Goal: Information Seeking & Learning: Learn about a topic

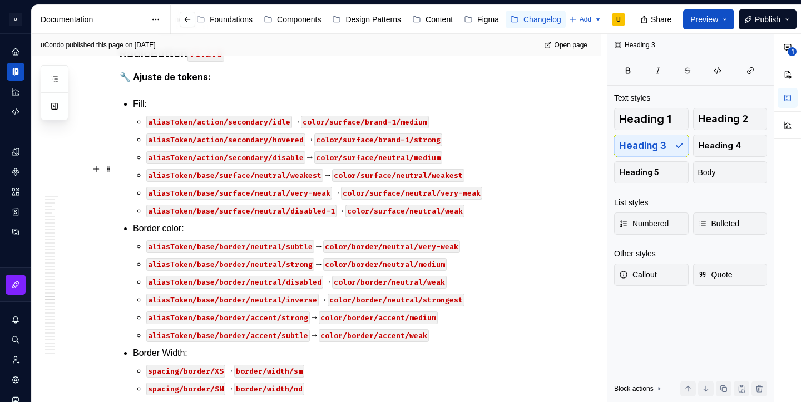
scroll to position [25089, 0]
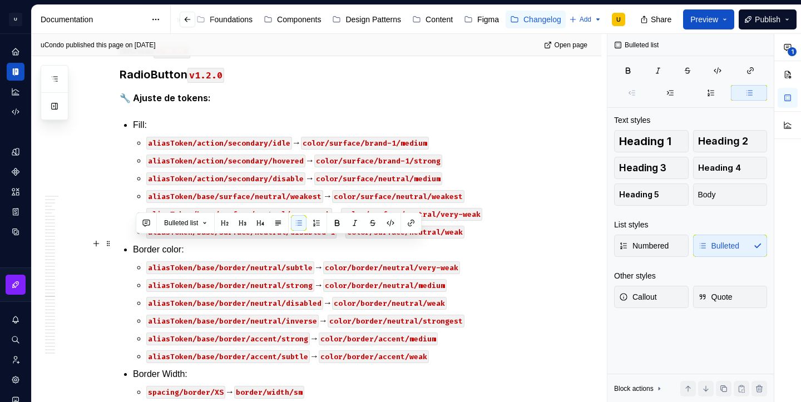
drag, startPoint x: 428, startPoint y: 262, endPoint x: 116, endPoint y: 241, distance: 312.8
copy li "Text: aliasToken/content/neutral/strong → color/text/neutral/strong"
drag, startPoint x: 441, startPoint y: 261, endPoint x: 137, endPoint y: 248, distance: 303.5
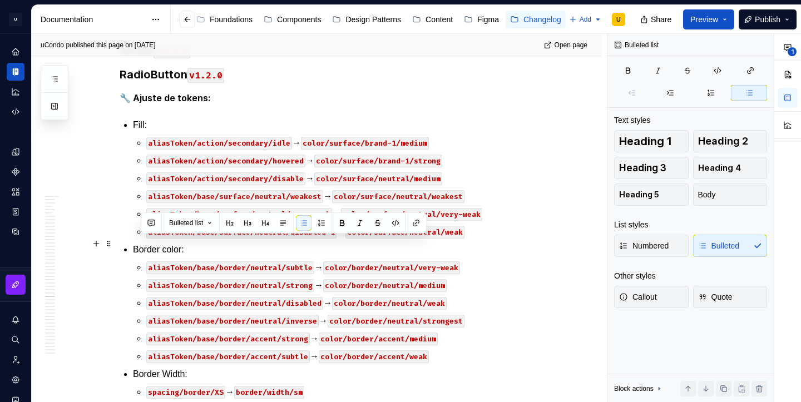
copy li "Text: aliasToken/content/neutral/strong → color/text/neutral/strong"
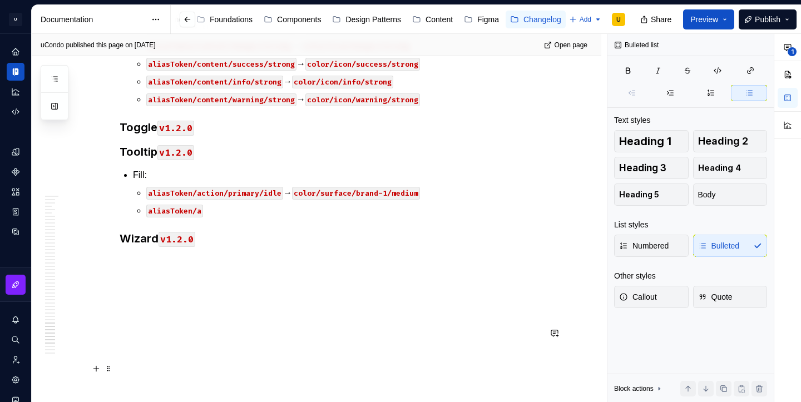
scroll to position [26040, 0]
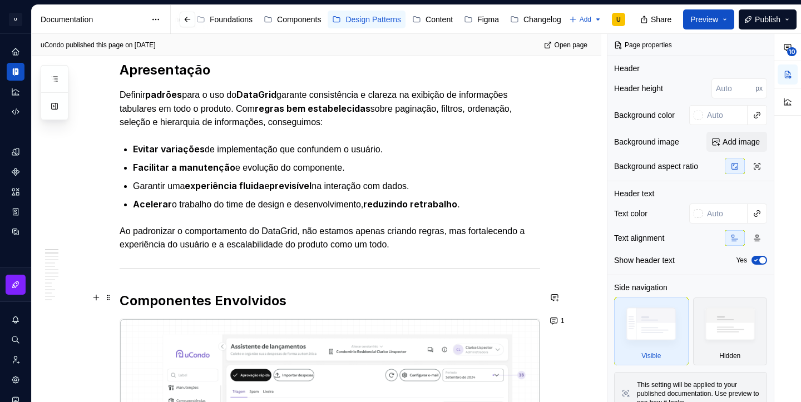
scroll to position [193, 0]
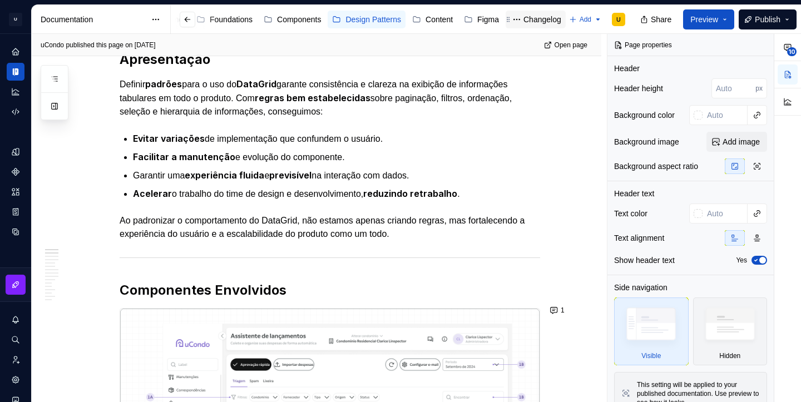
click at [541, 21] on div "Changelog" at bounding box center [543, 19] width 38 height 11
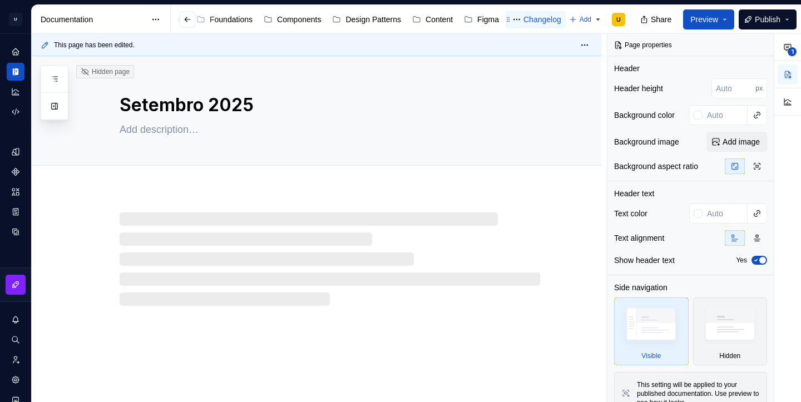
click at [541, 21] on div "Changelog" at bounding box center [543, 19] width 38 height 11
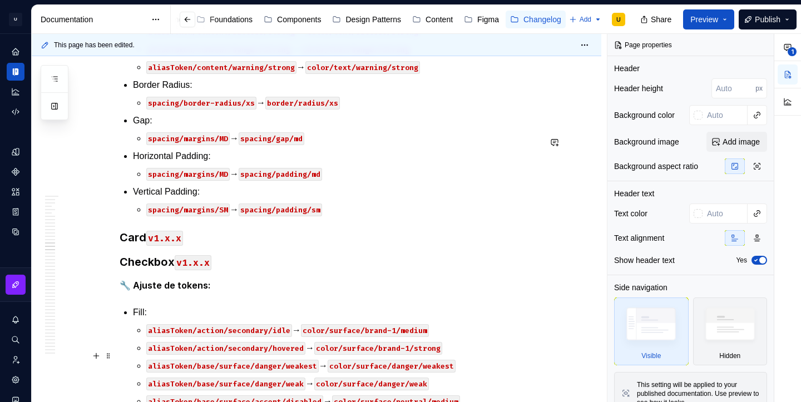
scroll to position [23198, 0]
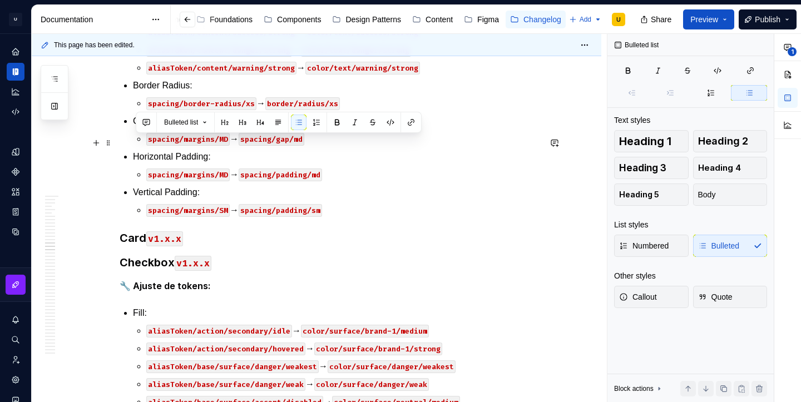
drag, startPoint x: 494, startPoint y: 246, endPoint x: 129, endPoint y: 145, distance: 379.2
copy li "Fill: aliasToken/base/surface/accent/weakest → color/surface/brand-1/weakest al…"
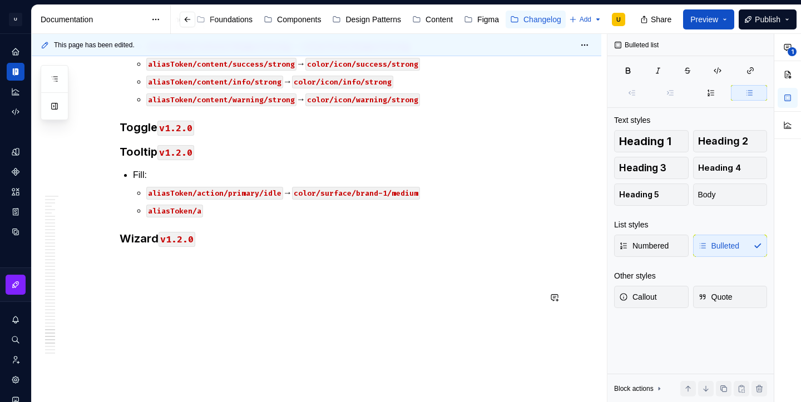
scroll to position [26094, 0]
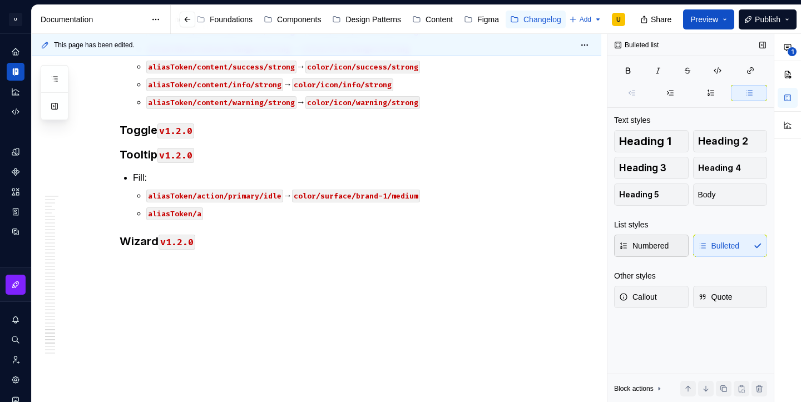
type textarea "*"
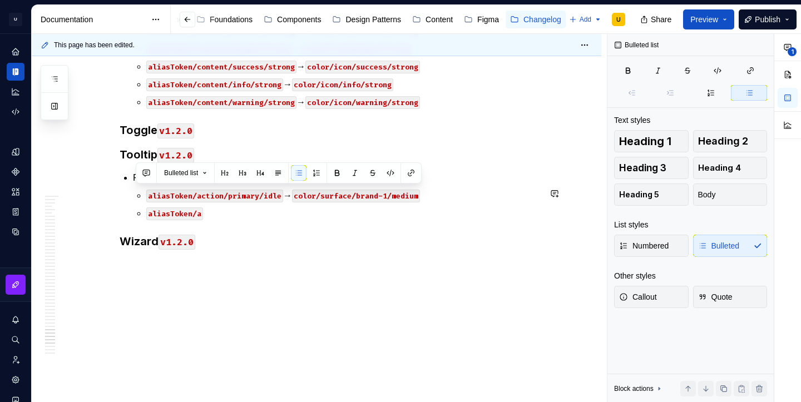
drag, startPoint x: 208, startPoint y: 229, endPoint x: 114, endPoint y: 184, distance: 105.0
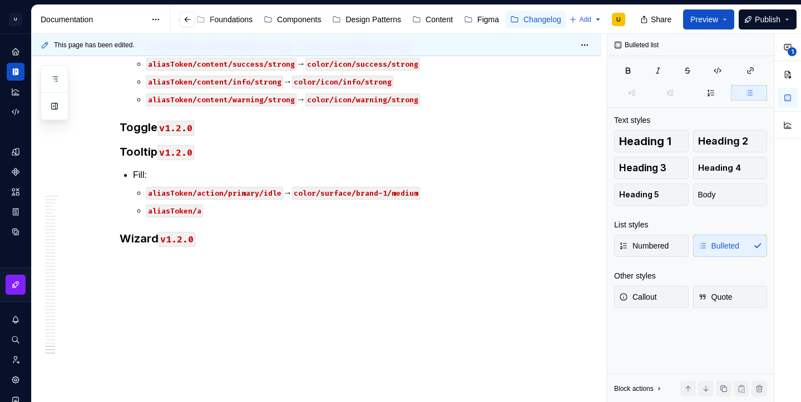
scroll to position [26276, 0]
click at [436, 106] on p "aliasToken/content/warning/strong → color/icon/warning/strong" at bounding box center [343, 99] width 394 height 13
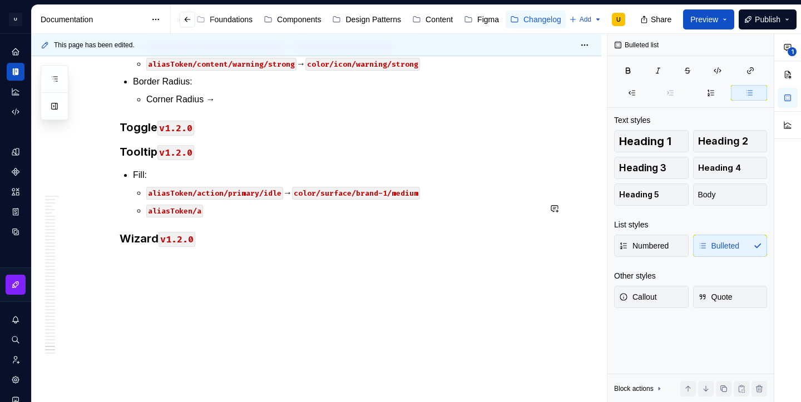
click at [180, 106] on p "Corner Radius →" at bounding box center [343, 99] width 394 height 13
click at [156, 106] on p "CornerRadius/XS →" at bounding box center [343, 99] width 394 height 13
click at [245, 106] on p "BorderRadius/XS →" at bounding box center [343, 99] width 394 height 13
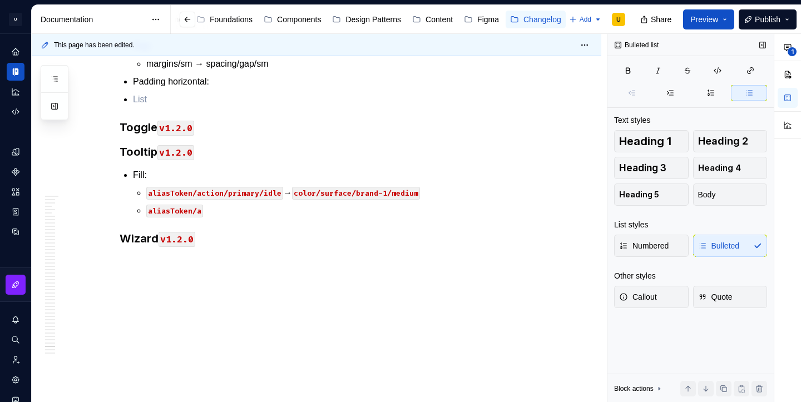
scroll to position [26302, 0]
click at [231, 88] on p "Padding horizontal:" at bounding box center [336, 81] width 407 height 13
click at [234, 88] on p "margins/sm → spacing/padding/sm" at bounding box center [343, 81] width 394 height 13
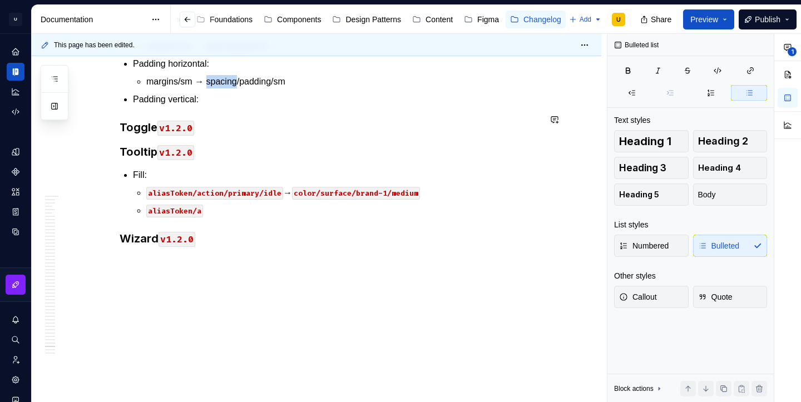
click at [234, 88] on p "margins/sm → spacing/padding/sm" at bounding box center [343, 81] width 394 height 13
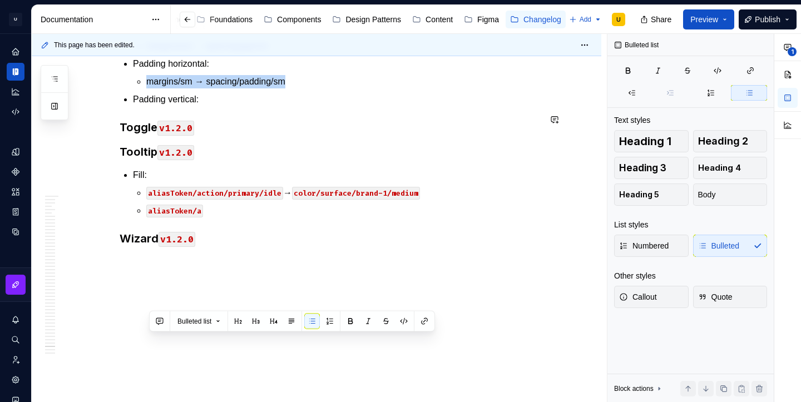
copy p "margins/sm → spacing/padding/sm"
click at [225, 106] on p "Padding vertical:" at bounding box center [336, 99] width 407 height 13
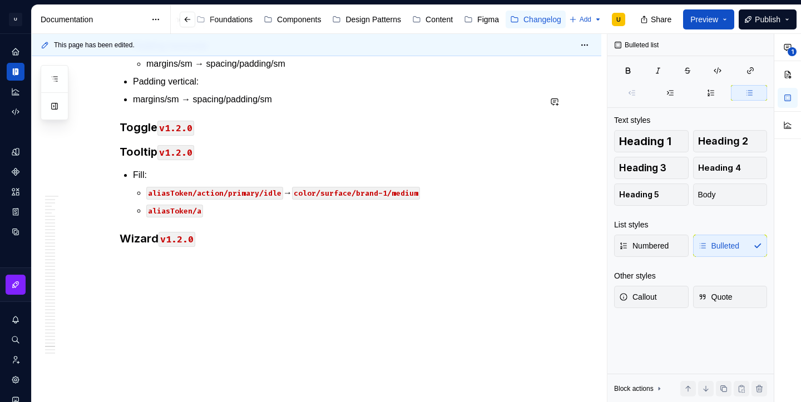
click at [284, 35] on p "margins/sm → spacing/gap/sm" at bounding box center [343, 28] width 394 height 13
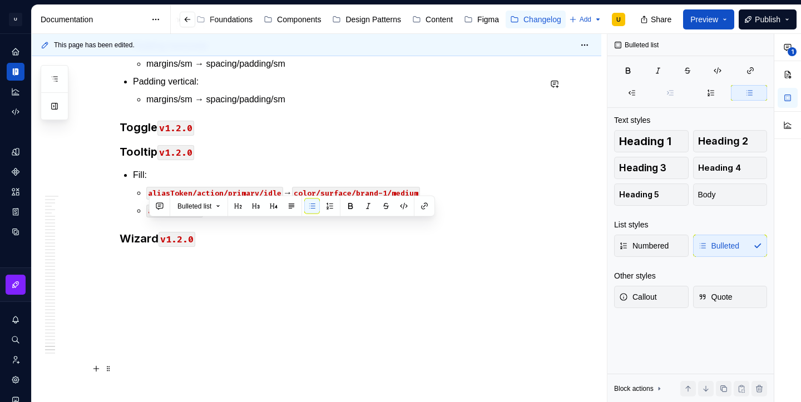
drag, startPoint x: 221, startPoint y: 225, endPoint x: 150, endPoint y: 228, distance: 71.3
click at [403, 209] on button "button" at bounding box center [404, 207] width 16 height 16
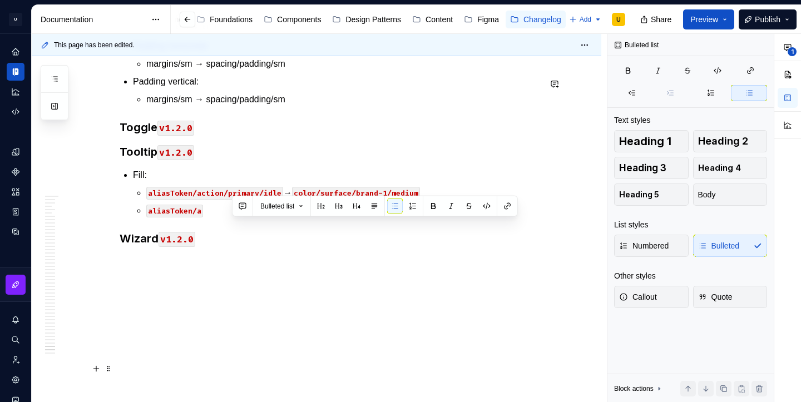
drag, startPoint x: 233, startPoint y: 228, endPoint x: 303, endPoint y: 226, distance: 70.7
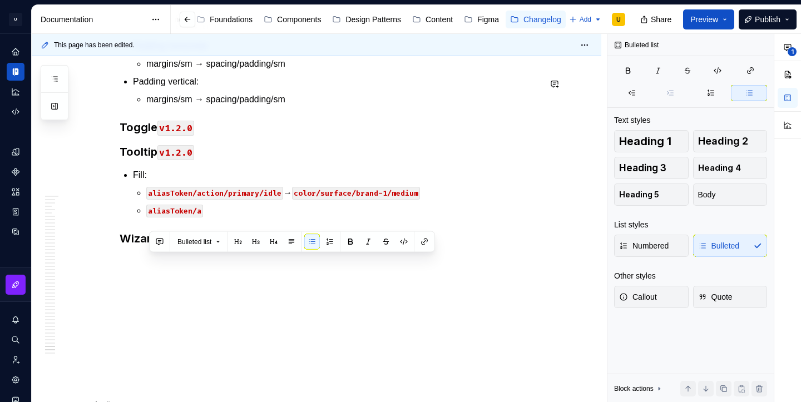
drag, startPoint x: 199, startPoint y: 260, endPoint x: 150, endPoint y: 262, distance: 49.0
click at [150, 17] on p "margins/sm → spacing/gap/sm" at bounding box center [343, 10] width 394 height 13
drag, startPoint x: 279, startPoint y: 262, endPoint x: 211, endPoint y: 263, distance: 67.9
click at [211, 17] on p "margins/sm → spacing/gap/sm" at bounding box center [343, 10] width 394 height 13
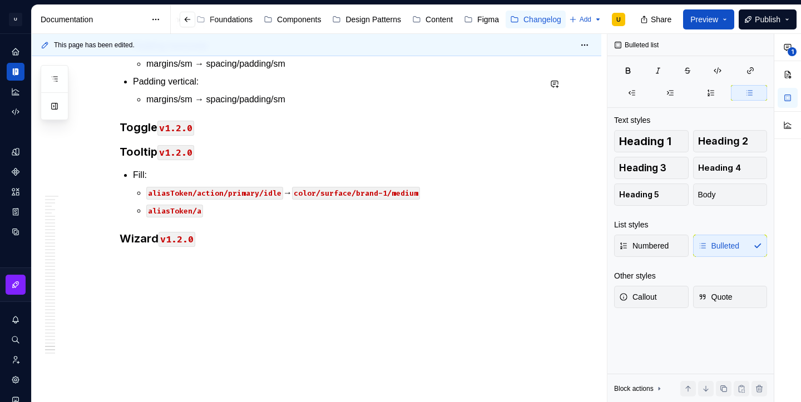
click at [164, 35] on p "4px → spacing/gap/xs" at bounding box center [343, 28] width 394 height 13
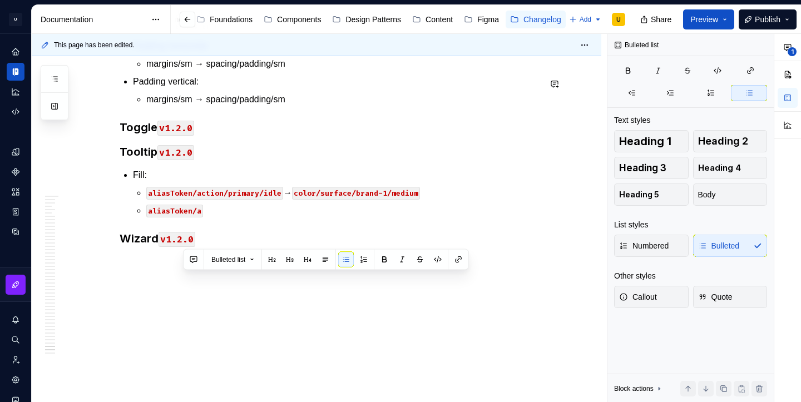
drag, startPoint x: 181, startPoint y: 279, endPoint x: 204, endPoint y: 279, distance: 22.8
click at [204, 35] on p "4px → spacing/gap/xs" at bounding box center [343, 28] width 394 height 13
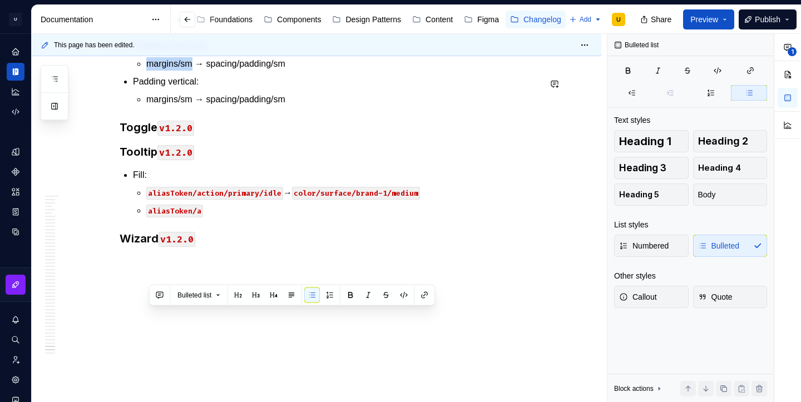
drag, startPoint x: 152, startPoint y: 317, endPoint x: 195, endPoint y: 318, distance: 42.8
click at [195, 71] on p "margins/sm → spacing/padding/sm" at bounding box center [343, 63] width 394 height 13
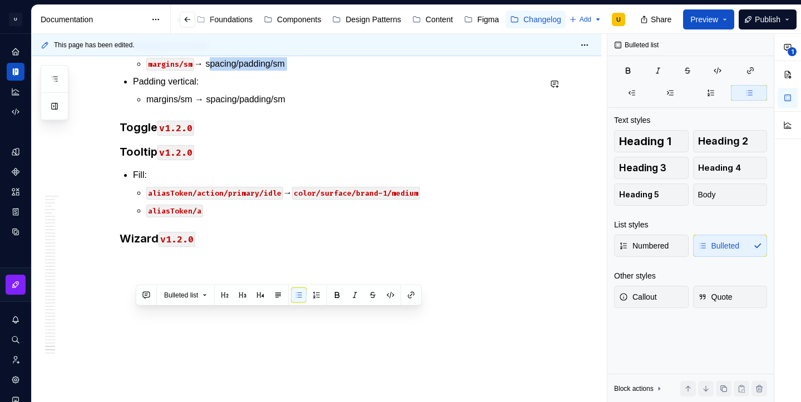
drag, startPoint x: 212, startPoint y: 316, endPoint x: 287, endPoint y: 325, distance: 75.1
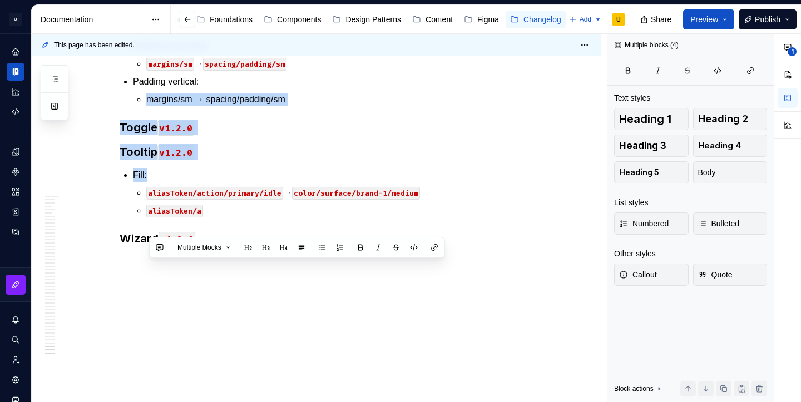
scroll to position [26432, 0]
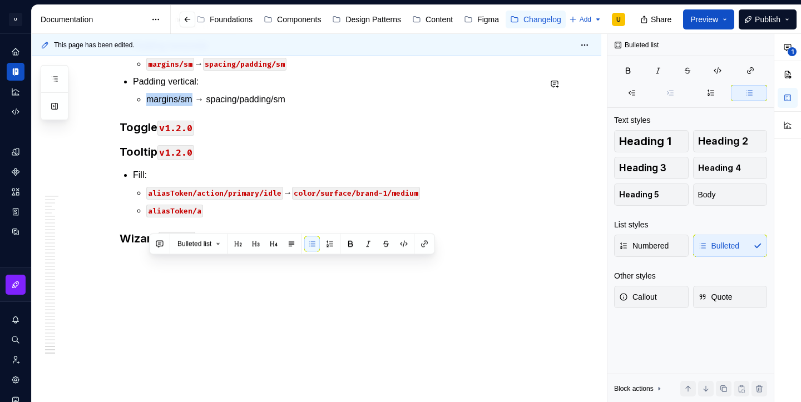
drag, startPoint x: 150, startPoint y: 352, endPoint x: 196, endPoint y: 260, distance: 102.3
click at [196, 106] on p "margins/sm → spacing/padding/sm" at bounding box center [343, 99] width 394 height 13
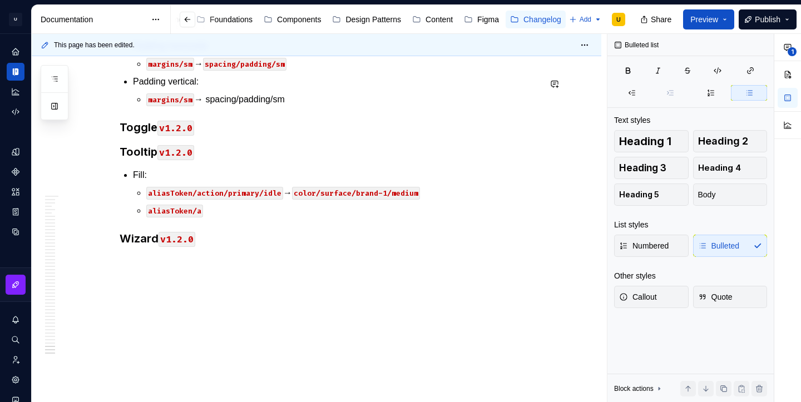
click at [209, 106] on p "margins/sm → spacing/padding/sm" at bounding box center [343, 99] width 394 height 13
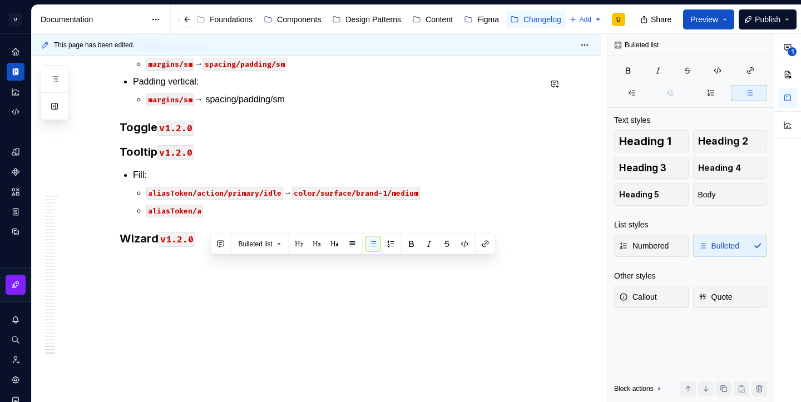
drag, startPoint x: 211, startPoint y: 264, endPoint x: 294, endPoint y: 261, distance: 82.9
click at [294, 106] on p "margins/sm → spacing/padding/sm" at bounding box center [343, 99] width 394 height 13
click at [280, 135] on h3 "Toggle v1.2.0" at bounding box center [330, 128] width 421 height 16
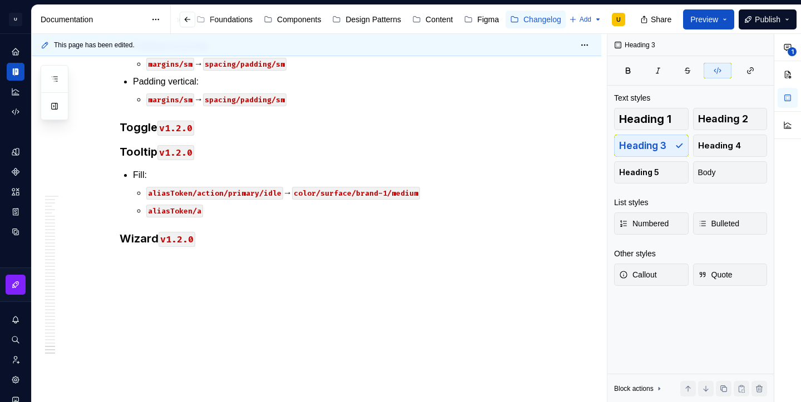
scroll to position [26598, 0]
click at [379, 192] on code "color/surface/brand-1/medium" at bounding box center [356, 193] width 128 height 13
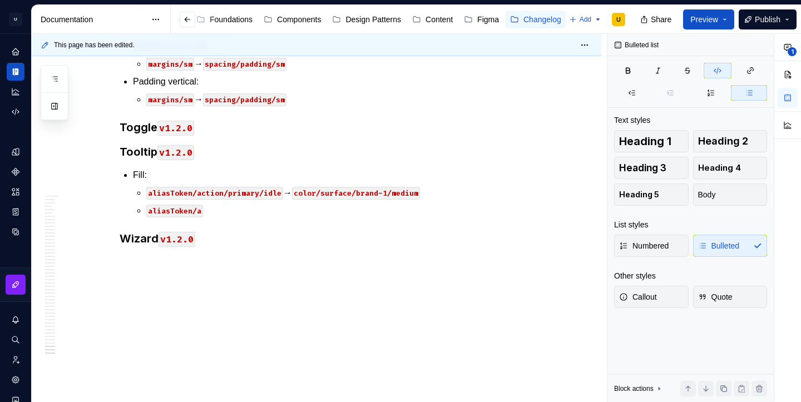
click at [379, 192] on code "color/surface/brand-1/medium" at bounding box center [356, 193] width 128 height 13
click at [408, 196] on code "color/surface/neutral/medium" at bounding box center [356, 193] width 128 height 13
click at [206, 209] on p "aliasToken/a" at bounding box center [343, 210] width 394 height 13
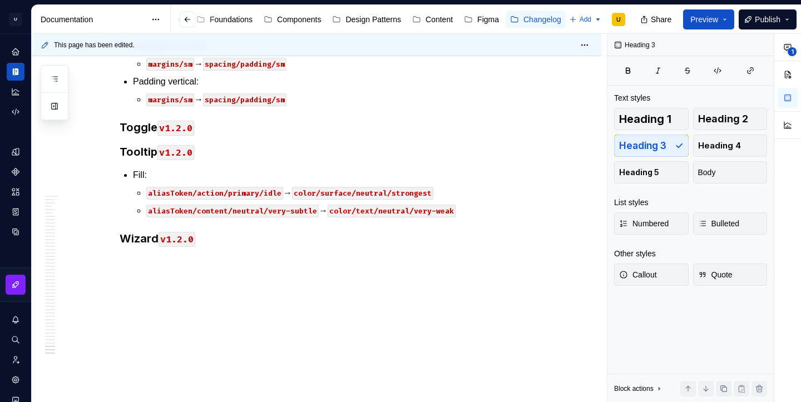
click at [446, 195] on p "aliasToken/action/primary/idle → color/surface/neutral/strongest" at bounding box center [343, 192] width 394 height 13
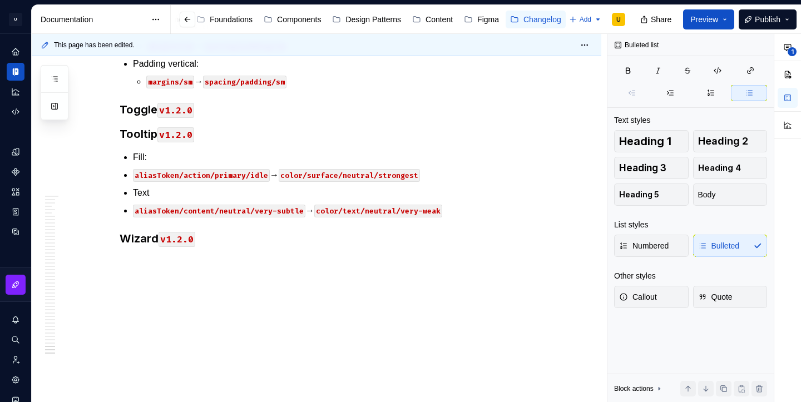
click at [133, 182] on li "aliasToken/action/primary/idle → color/surface/neutral/strongest" at bounding box center [336, 175] width 407 height 13
click at [514, 218] on p "aliasToken/content/neutral/very-subtle → color/text/neutral/very-weak" at bounding box center [343, 210] width 394 height 13
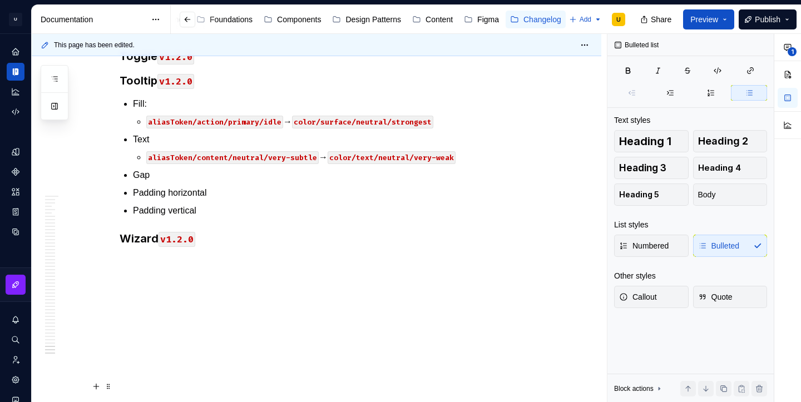
scroll to position [26500, 0]
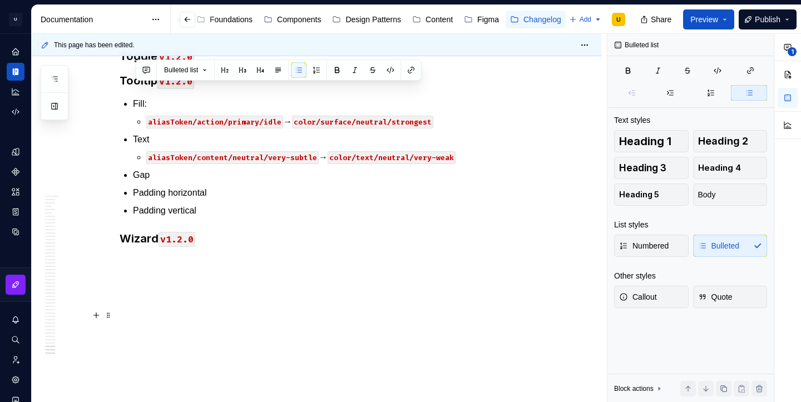
drag, startPoint x: 309, startPoint y: 196, endPoint x: 119, endPoint y: 90, distance: 217.7
copy ul "Gap: margins/sm → spacing/gap/sm 4px → spacing/gap/xs Padding horizontal: margi…"
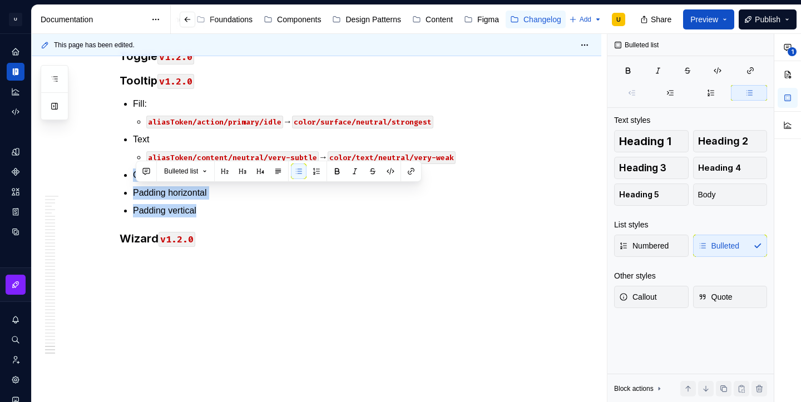
drag, startPoint x: 210, startPoint y: 228, endPoint x: 135, endPoint y: 196, distance: 81.5
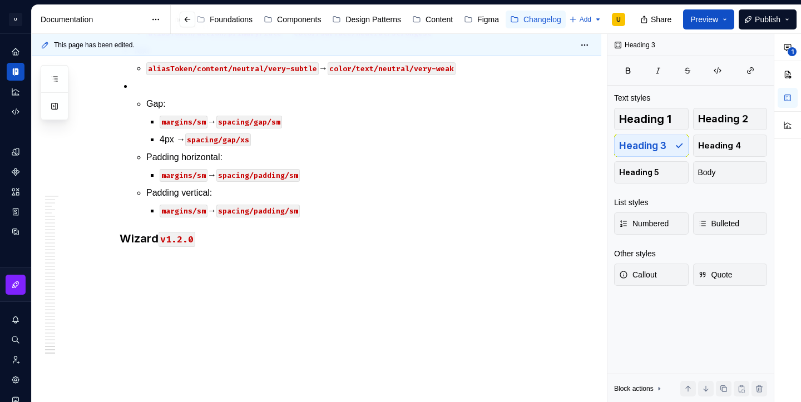
click at [142, 93] on p at bounding box center [336, 86] width 407 height 13
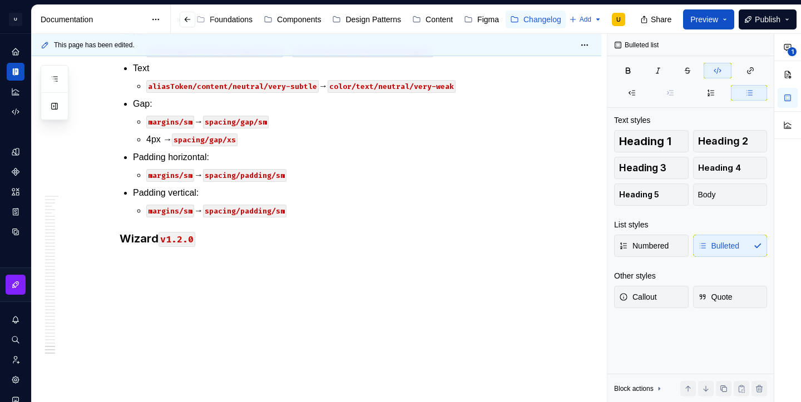
click at [172, 146] on p "4px → spacing/gap/xs" at bounding box center [343, 139] width 394 height 13
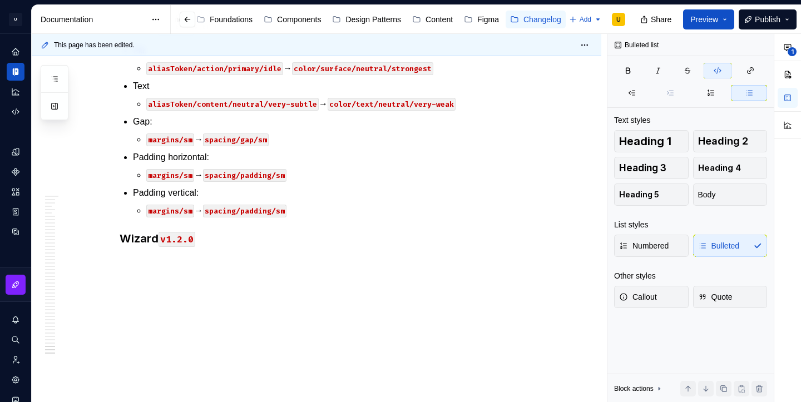
click at [193, 218] on code "margins/sm" at bounding box center [170, 211] width 48 height 13
click at [287, 218] on code "spacing/padding/sm" at bounding box center [244, 211] width 83 height 13
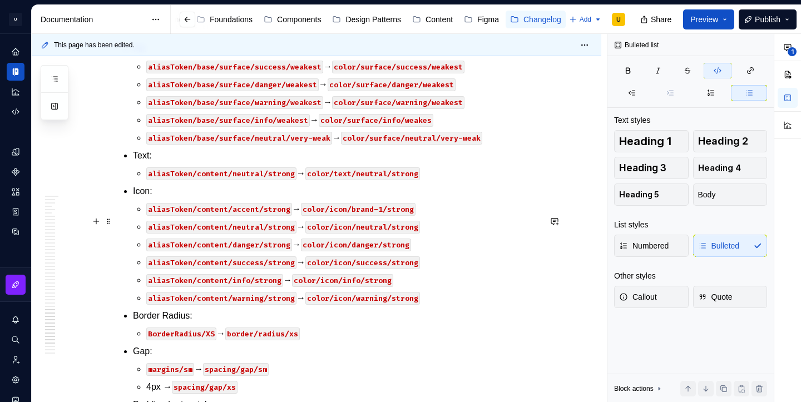
scroll to position [25846, 0]
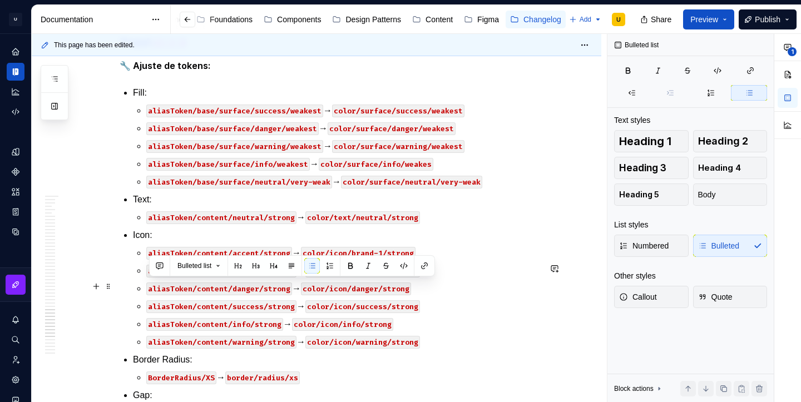
drag, startPoint x: 314, startPoint y: 287, endPoint x: 151, endPoint y: 289, distance: 163.0
copy p "Alias token/Base/Border/Neutral/Subtle"
click at [407, 268] on button "button" at bounding box center [404, 266] width 16 height 16
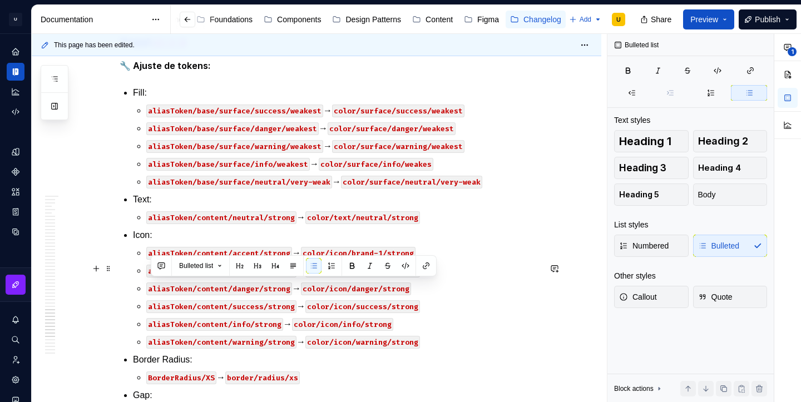
drag, startPoint x: 338, startPoint y: 284, endPoint x: 142, endPoint y: 279, distance: 195.4
copy p "Alias token/Base/Border/Neutral/Subtle →"
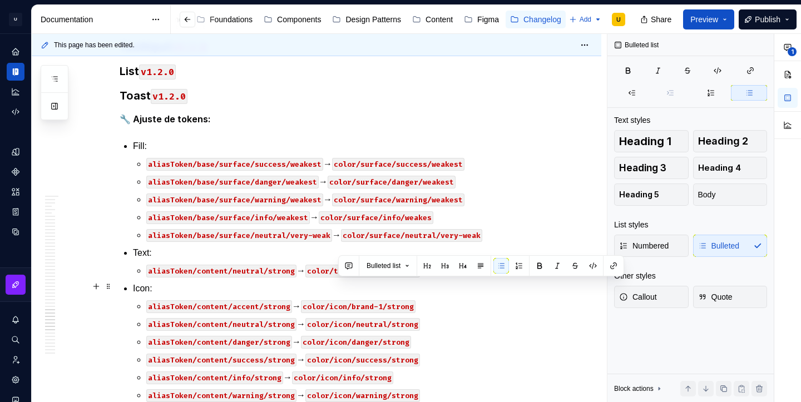
drag, startPoint x: 336, startPoint y: 285, endPoint x: 475, endPoint y: 286, distance: 138.5
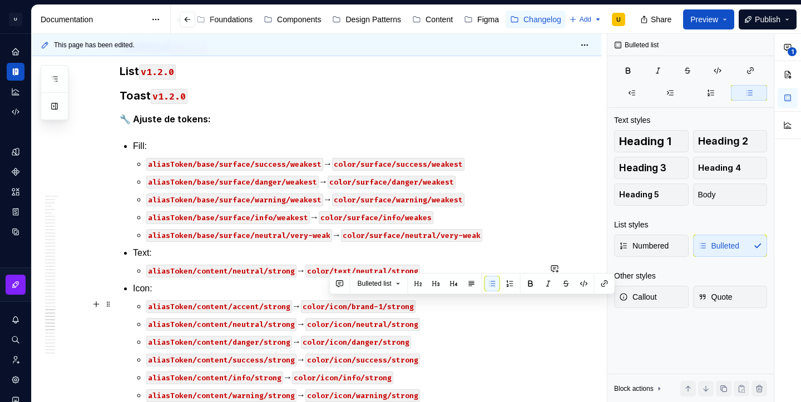
drag, startPoint x: 330, startPoint y: 305, endPoint x: 450, endPoint y: 305, distance: 119.6
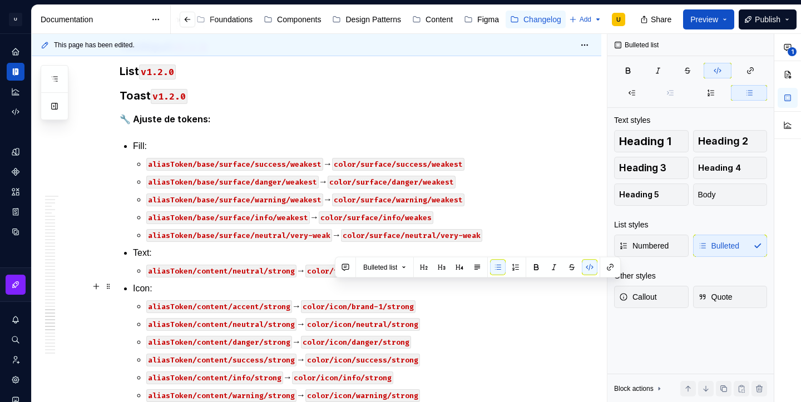
drag, startPoint x: 337, startPoint y: 289, endPoint x: 468, endPoint y: 289, distance: 131.9
copy code "color/border/neutral/very-weak"
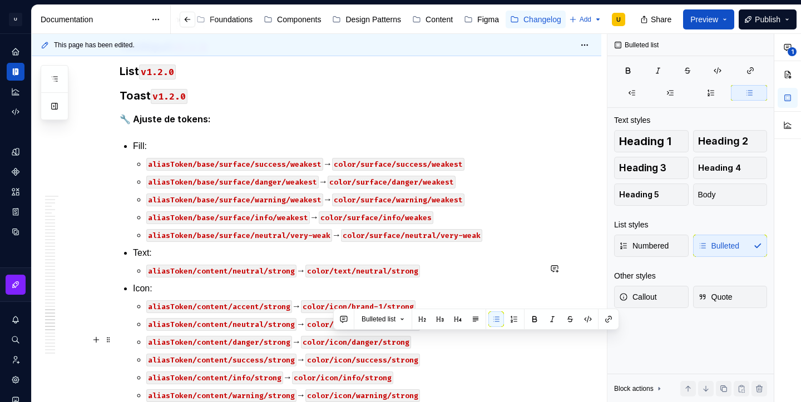
drag, startPoint x: 450, startPoint y: 346, endPoint x: 333, endPoint y: 334, distance: 117.4
click at [590, 324] on button "button" at bounding box center [588, 320] width 16 height 16
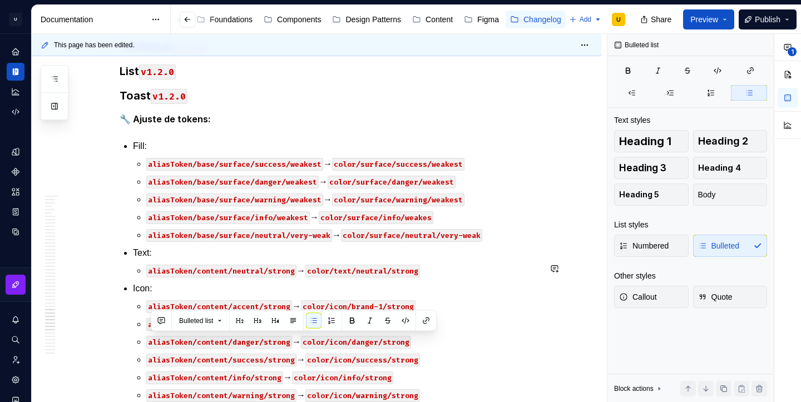
copy p "Alias token/Base/Border/Warning/Subtle → color/border/warning/weak"
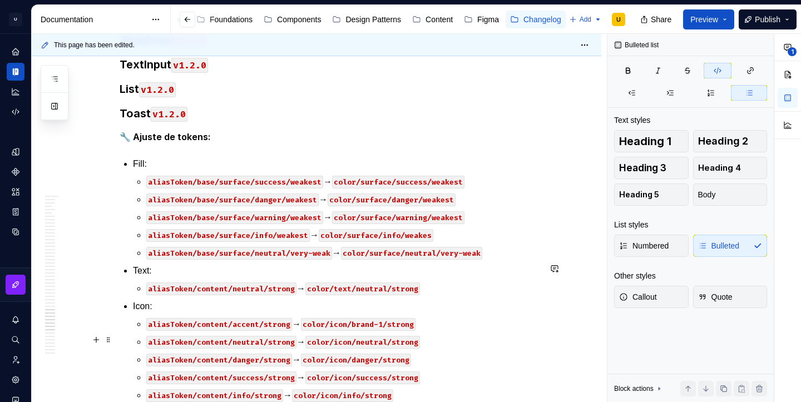
scroll to position [25869, 0]
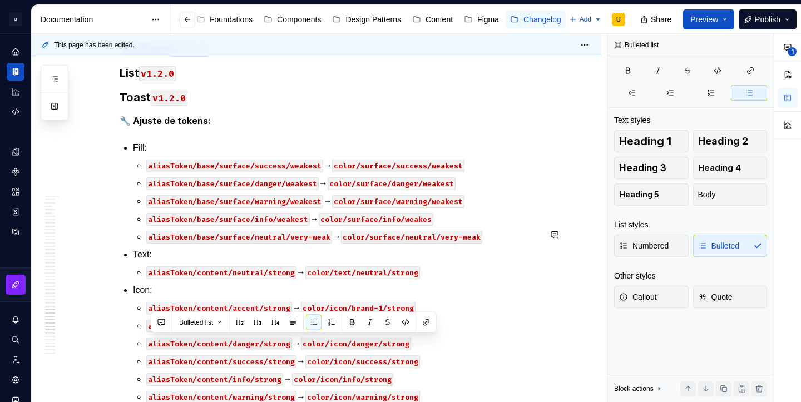
copy p "Alias token/Base/Border/Neutral/Disable → color/border/neutral/weak"
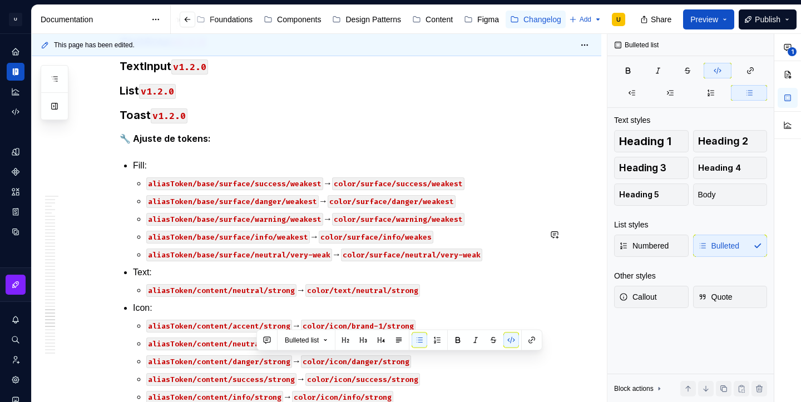
scroll to position [25897, 0]
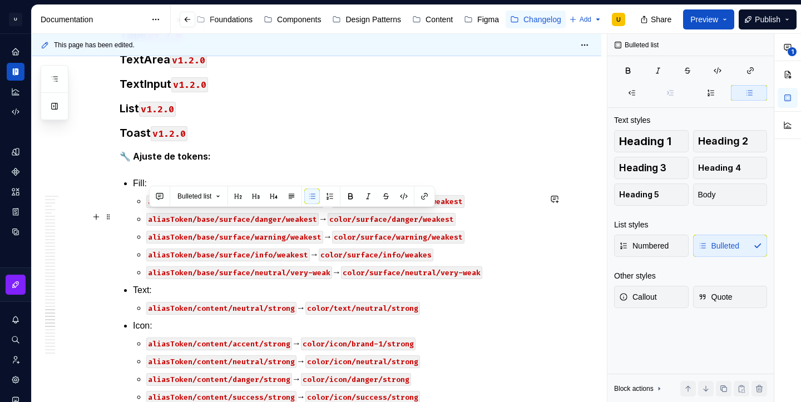
drag, startPoint x: 334, startPoint y: 219, endPoint x: 151, endPoint y: 213, distance: 182.6
click at [402, 196] on button "button" at bounding box center [404, 197] width 16 height 16
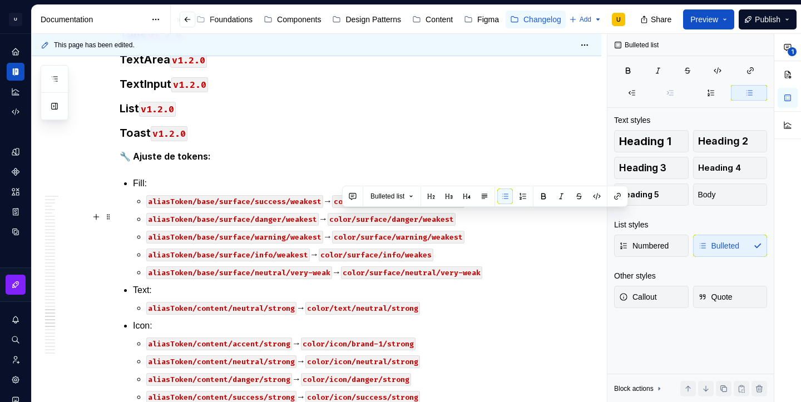
drag, startPoint x: 342, startPoint y: 217, endPoint x: 473, endPoint y: 217, distance: 131.3
click at [597, 198] on button "button" at bounding box center [597, 197] width 16 height 16
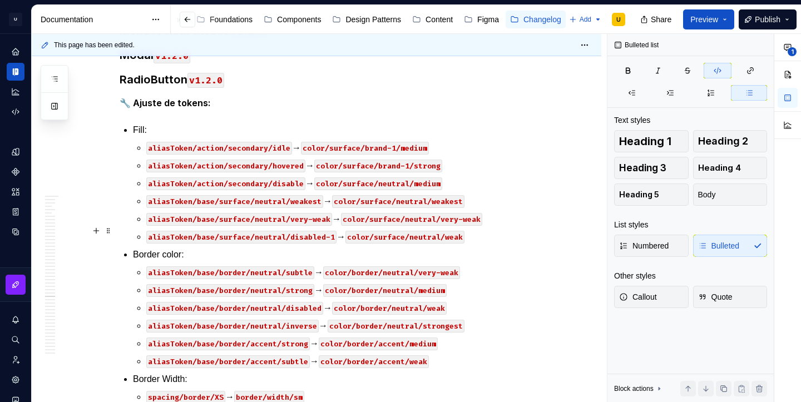
scroll to position [25099, 0]
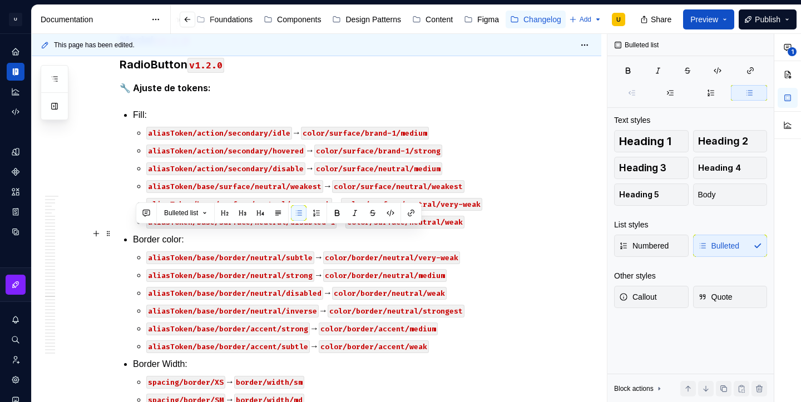
drag, startPoint x: 450, startPoint y: 266, endPoint x: 134, endPoint y: 236, distance: 317.4
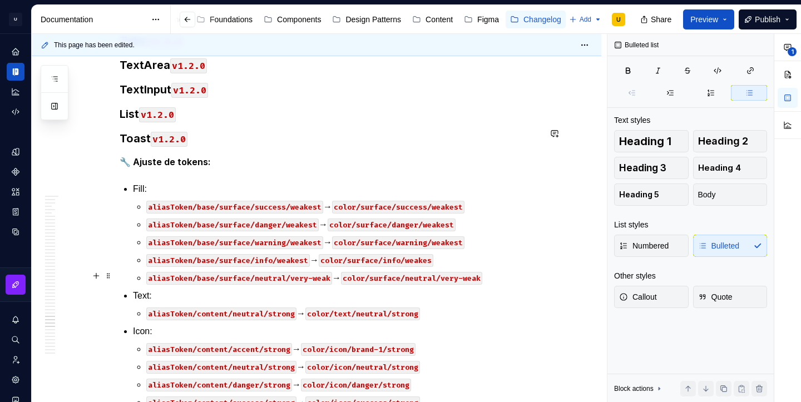
scroll to position [25994, 0]
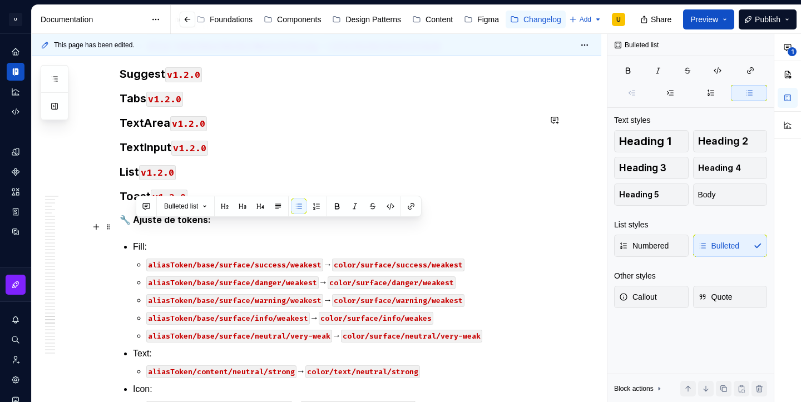
drag, startPoint x: 436, startPoint y: 278, endPoint x: 136, endPoint y: 229, distance: 303.3
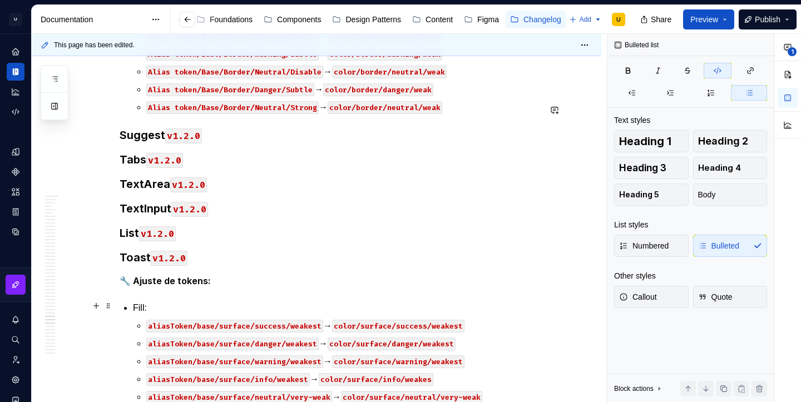
scroll to position [26029, 0]
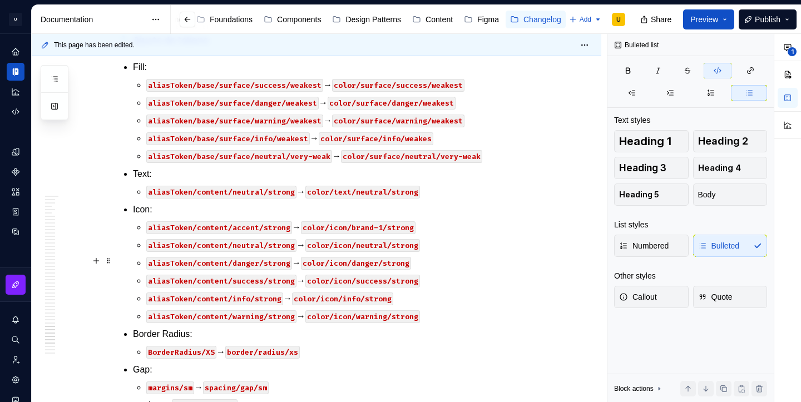
scroll to position [26299, 0]
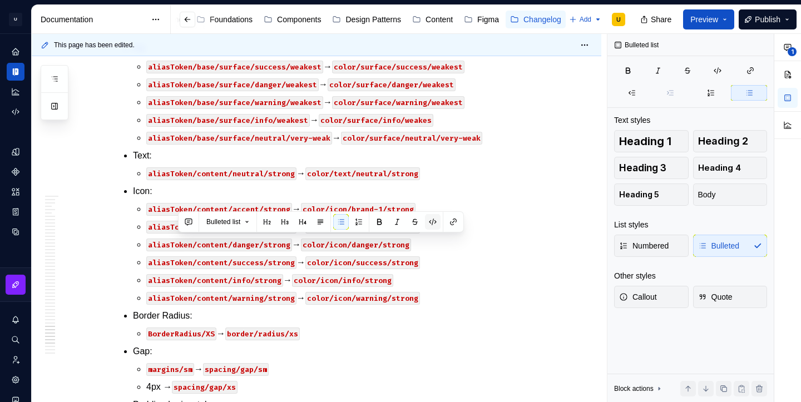
click at [433, 222] on button "button" at bounding box center [433, 222] width 16 height 16
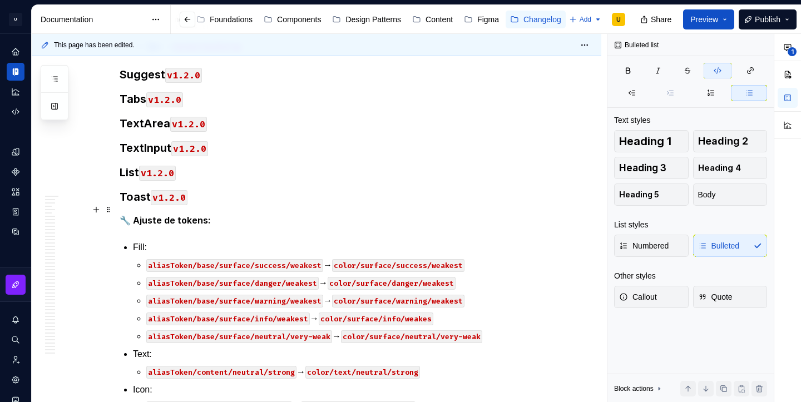
scroll to position [26094, 0]
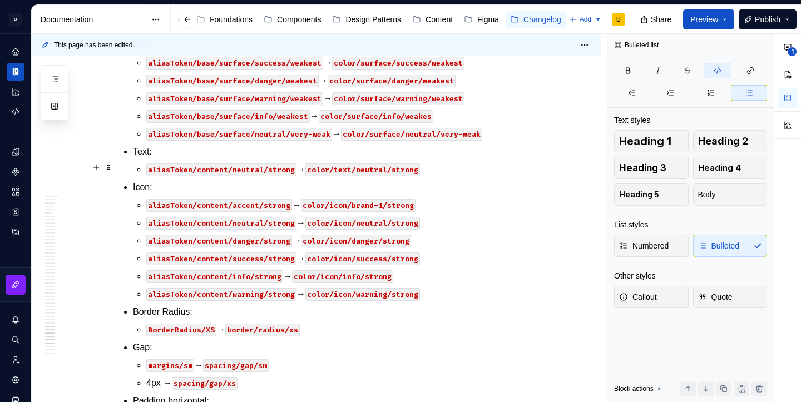
scroll to position [26353, 0]
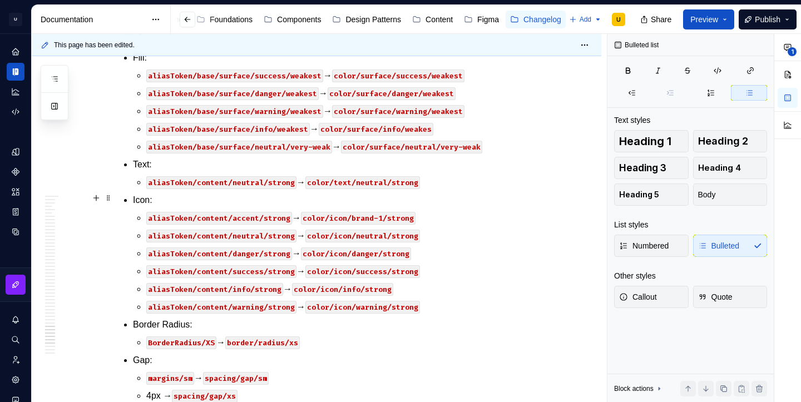
scroll to position [26344, 0]
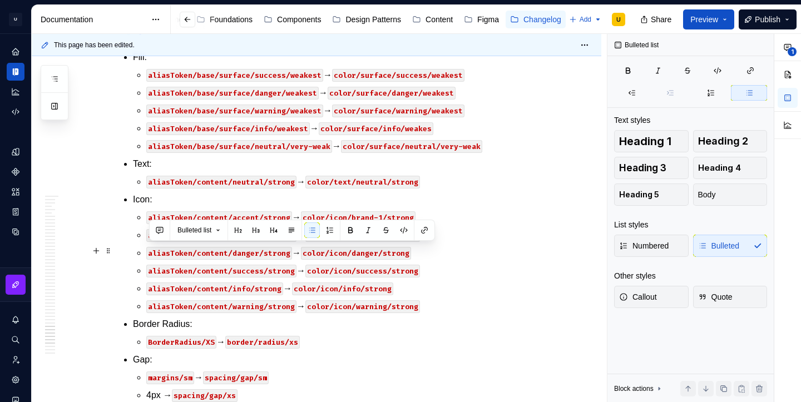
drag, startPoint x: 284, startPoint y: 252, endPoint x: 145, endPoint y: 249, distance: 139.1
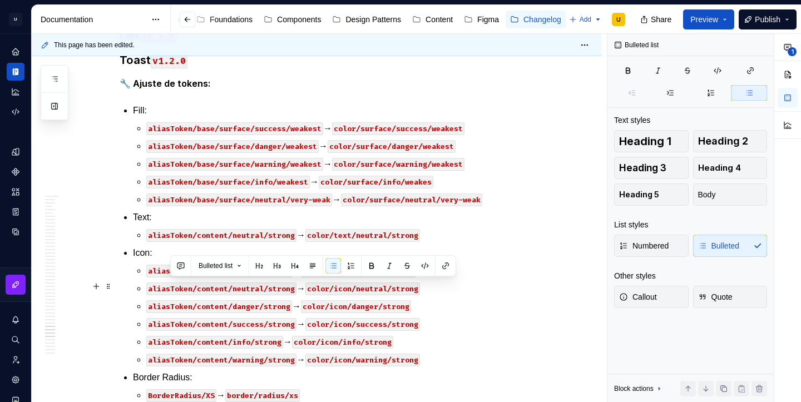
drag, startPoint x: 209, startPoint y: 287, endPoint x: 170, endPoint y: 285, distance: 39.0
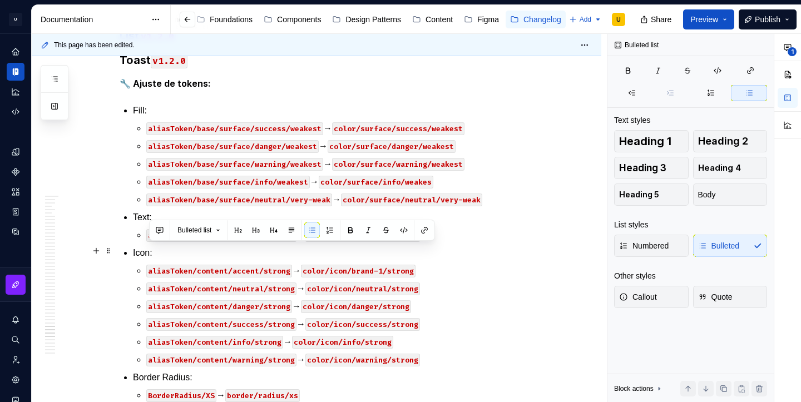
drag, startPoint x: 196, startPoint y: 250, endPoint x: 150, endPoint y: 254, distance: 46.4
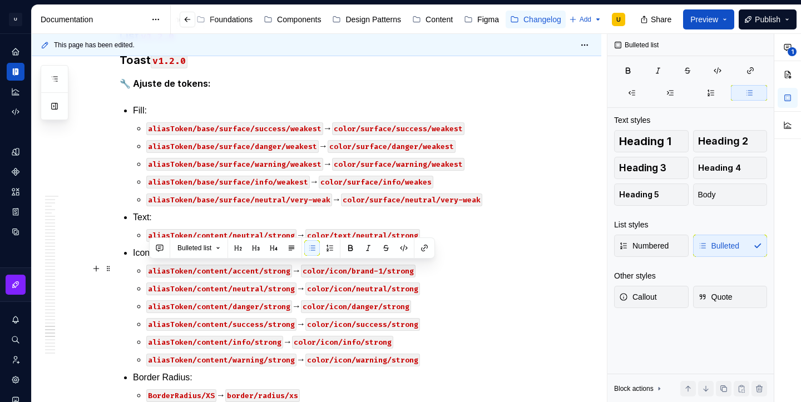
drag, startPoint x: 200, startPoint y: 270, endPoint x: 149, endPoint y: 270, distance: 51.2
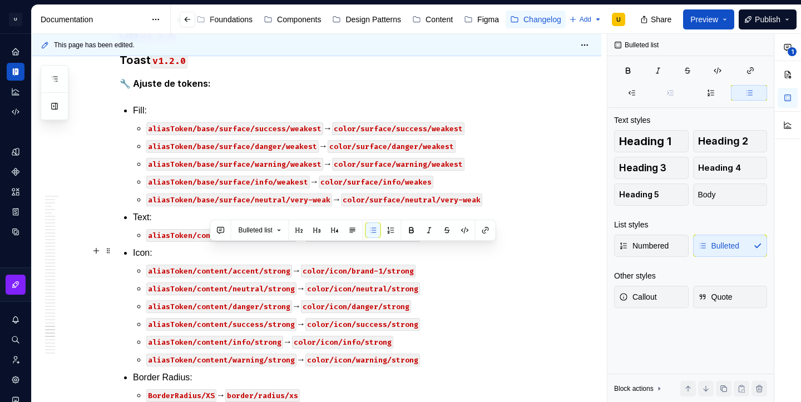
drag, startPoint x: 272, startPoint y: 253, endPoint x: 210, endPoint y: 253, distance: 62.3
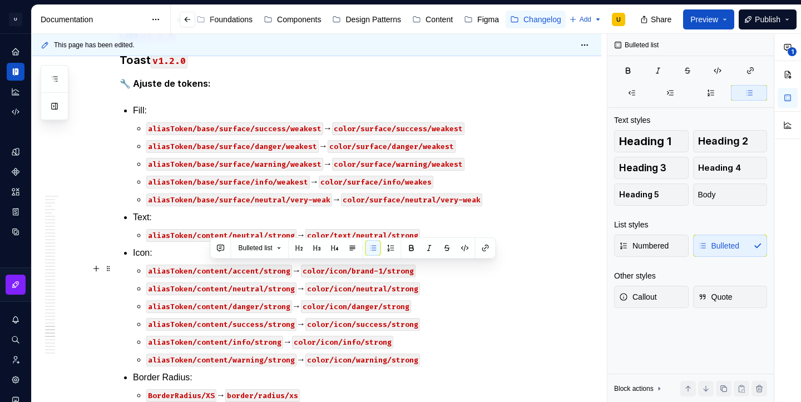
drag, startPoint x: 279, startPoint y: 269, endPoint x: 210, endPoint y: 268, distance: 68.4
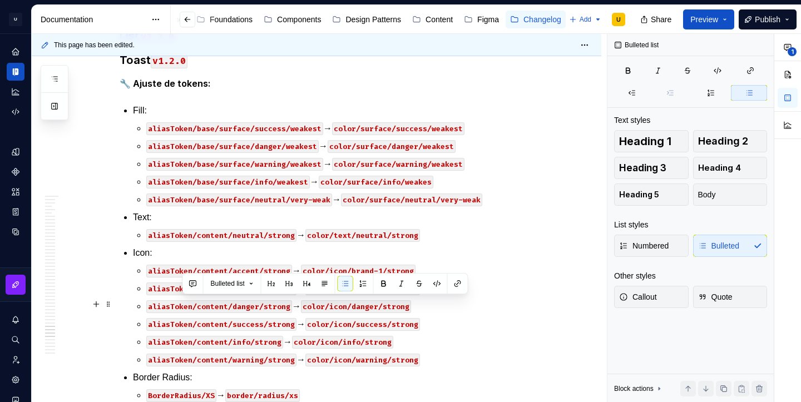
drag, startPoint x: 264, startPoint y: 306, endPoint x: 183, endPoint y: 308, distance: 81.3
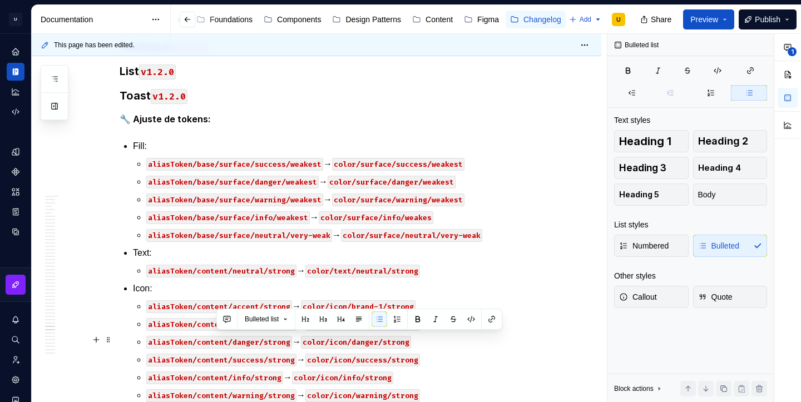
drag, startPoint x: 305, startPoint y: 341, endPoint x: 216, endPoint y: 343, distance: 89.6
drag, startPoint x: 201, startPoint y: 341, endPoint x: 152, endPoint y: 343, distance: 48.5
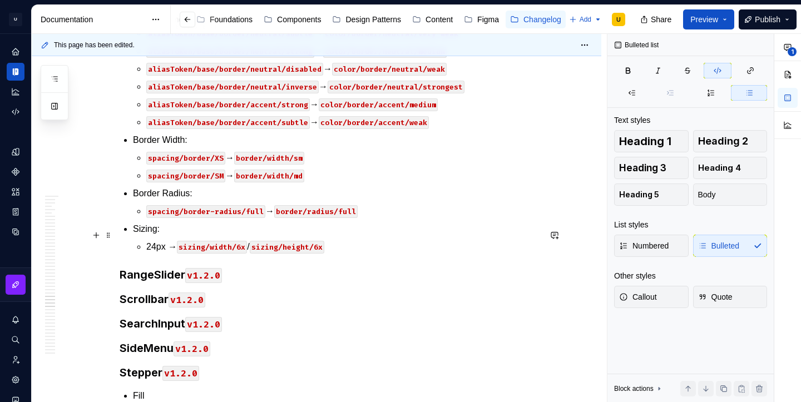
scroll to position [25307, 0]
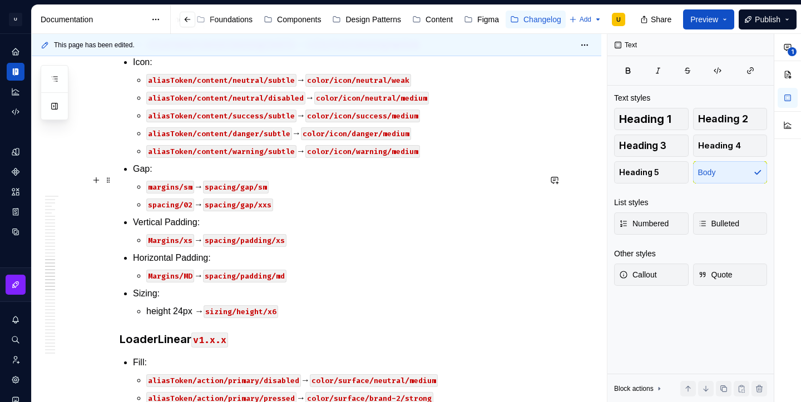
scroll to position [24238, 0]
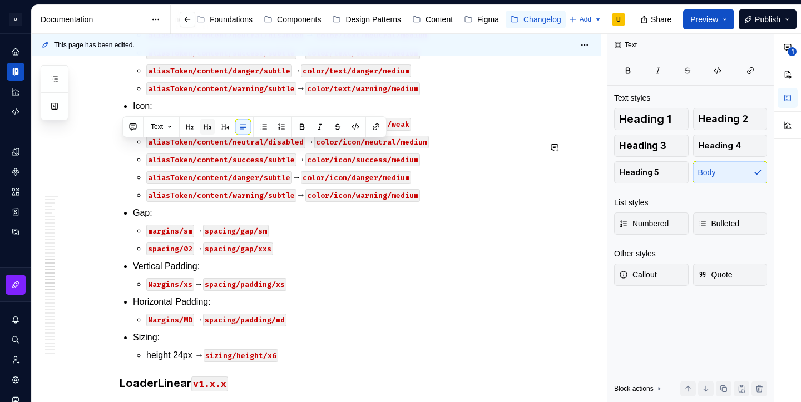
click at [215, 131] on button "button" at bounding box center [208, 127] width 16 height 16
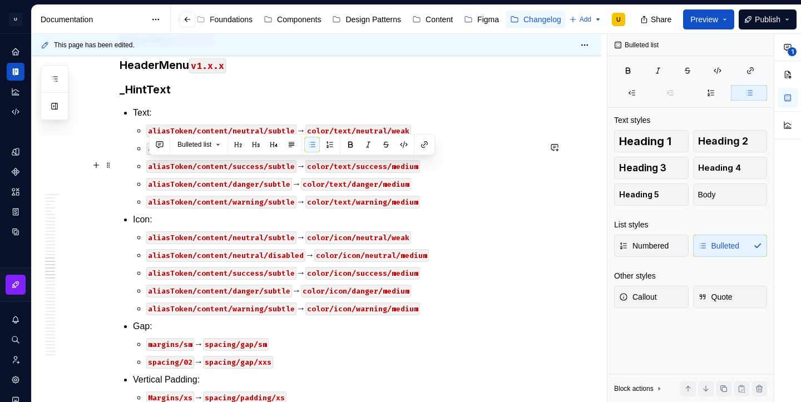
drag, startPoint x: 294, startPoint y: 164, endPoint x: 147, endPoint y: 160, distance: 147.5
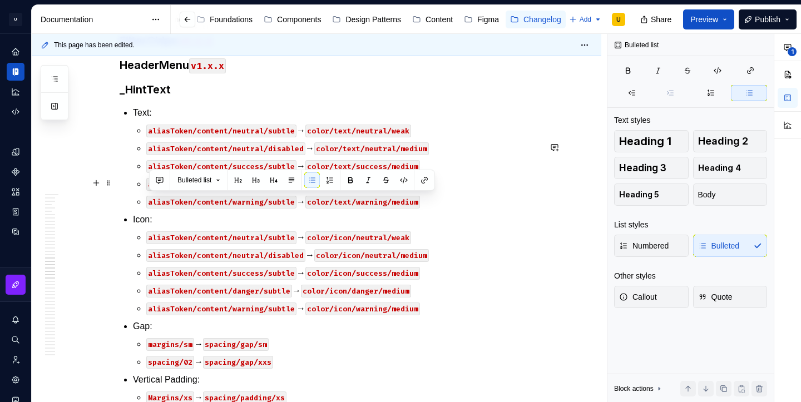
drag, startPoint x: 313, startPoint y: 200, endPoint x: 196, endPoint y: 192, distance: 117.1
drag, startPoint x: 310, startPoint y: 203, endPoint x: 147, endPoint y: 196, distance: 163.2
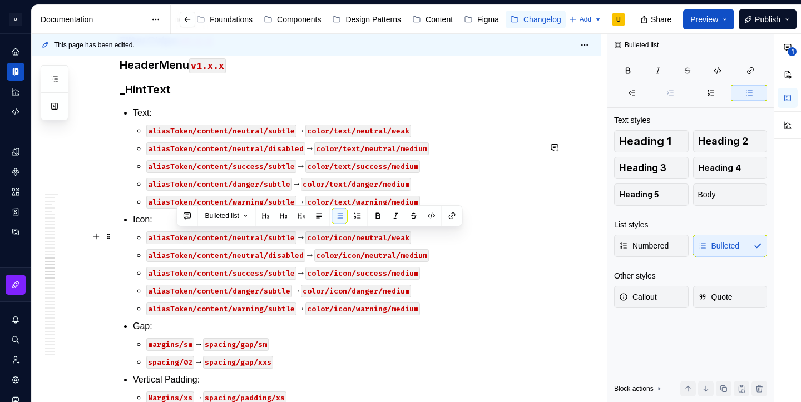
drag, startPoint x: 179, startPoint y: 236, endPoint x: 243, endPoint y: 239, distance: 64.6
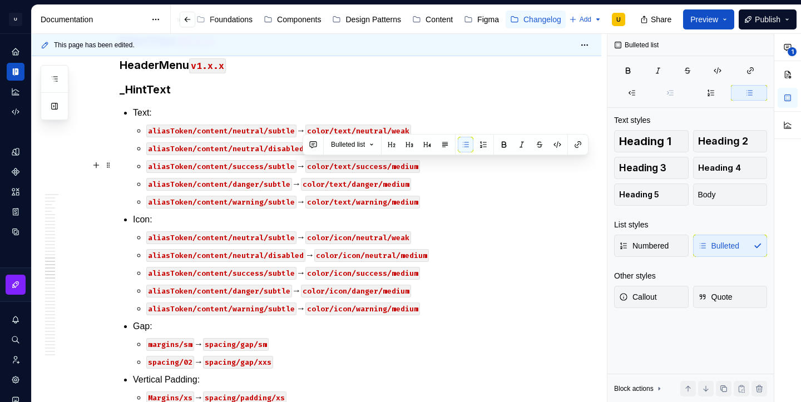
drag, startPoint x: 304, startPoint y: 163, endPoint x: 402, endPoint y: 160, distance: 97.4
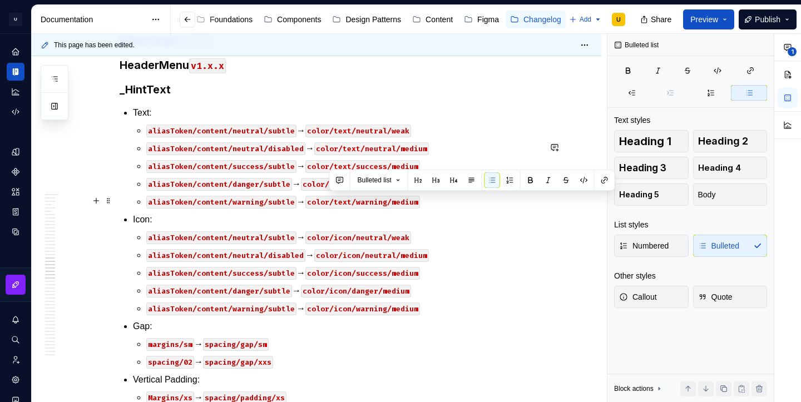
drag, startPoint x: 330, startPoint y: 202, endPoint x: 461, endPoint y: 202, distance: 130.7
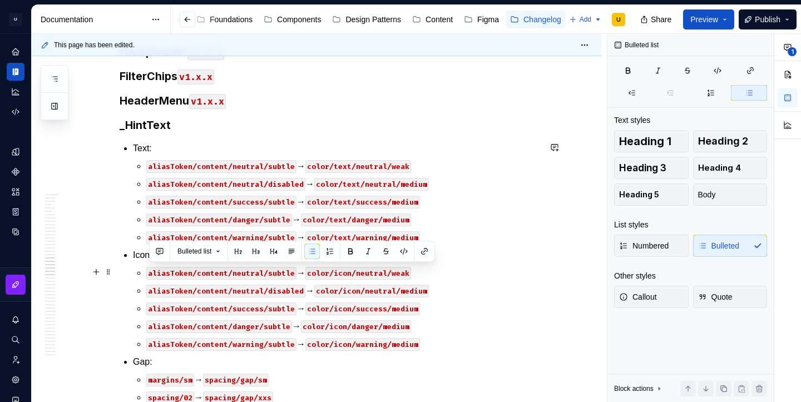
drag, startPoint x: 223, startPoint y: 272, endPoint x: 146, endPoint y: 271, distance: 76.2
drag, startPoint x: 307, startPoint y: 273, endPoint x: 237, endPoint y: 272, distance: 69.5
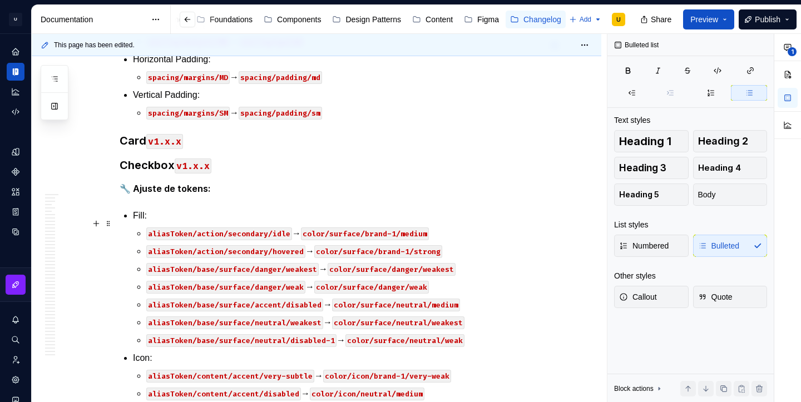
scroll to position [23279, 0]
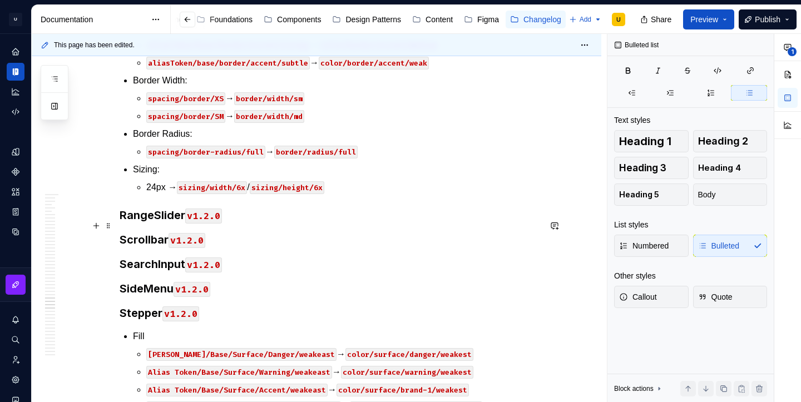
scroll to position [25616, 0]
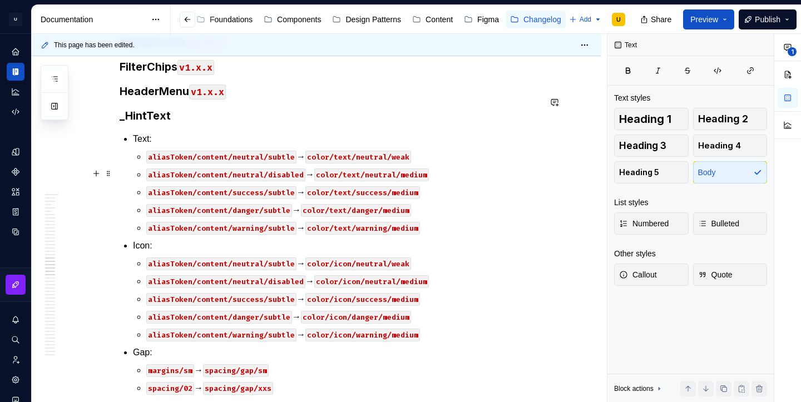
scroll to position [24267, 0]
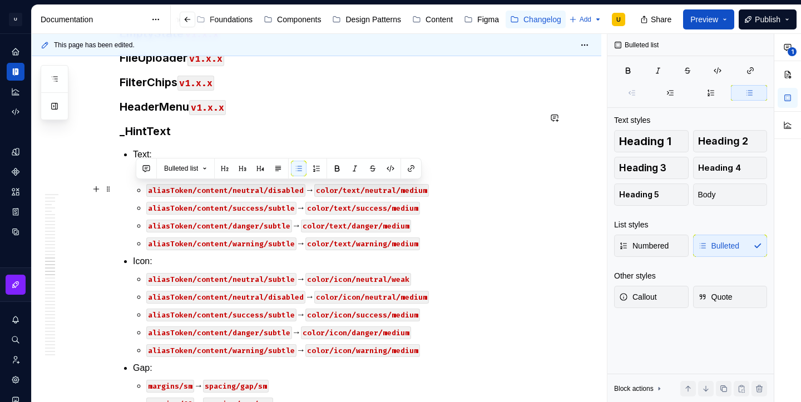
drag, startPoint x: 320, startPoint y: 208, endPoint x: 128, endPoint y: 186, distance: 193.7
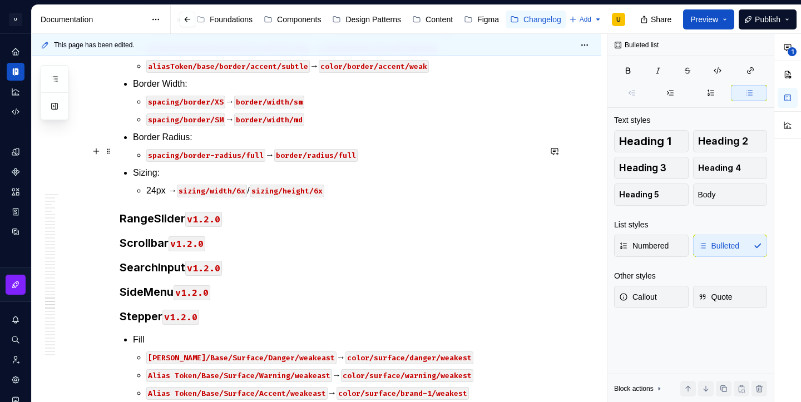
scroll to position [25551, 0]
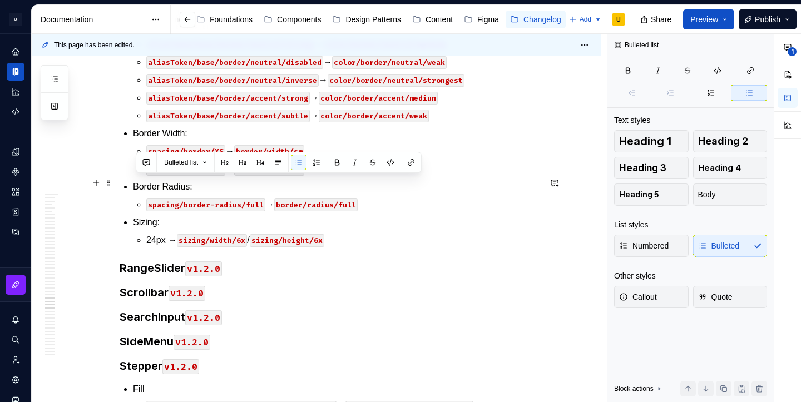
drag, startPoint x: 436, startPoint y: 201, endPoint x: 123, endPoint y: 186, distance: 313.0
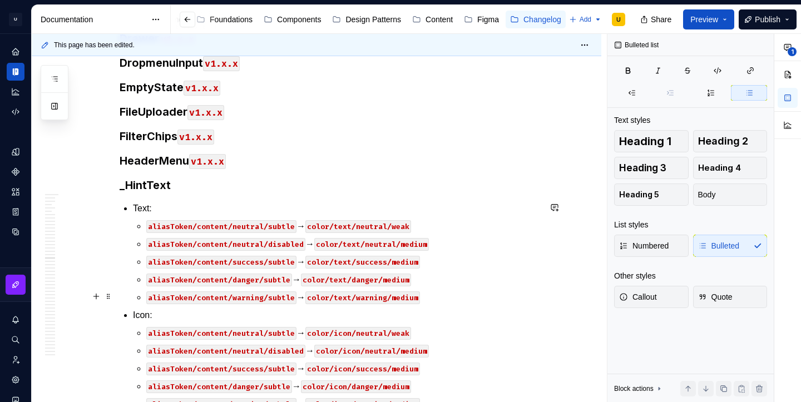
scroll to position [24199, 0]
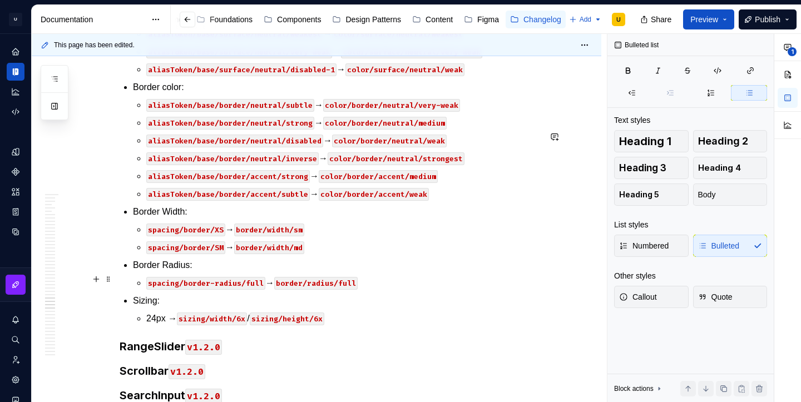
scroll to position [25606, 0]
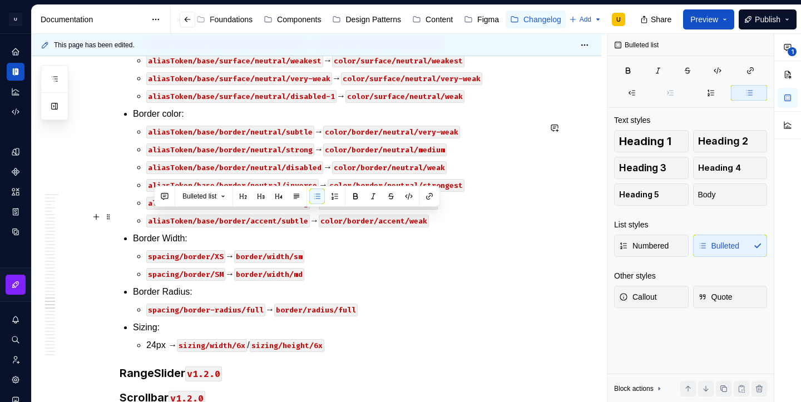
drag, startPoint x: 333, startPoint y: 217, endPoint x: 147, endPoint y: 216, distance: 186.4
click at [411, 201] on button "button" at bounding box center [404, 197] width 16 height 16
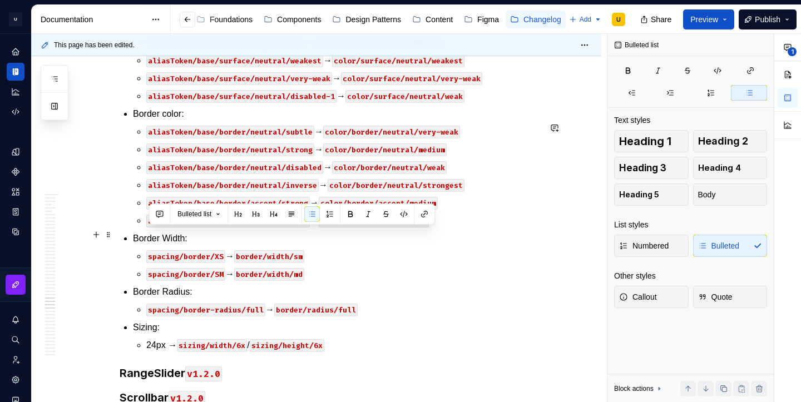
drag, startPoint x: 329, startPoint y: 232, endPoint x: 141, endPoint y: 232, distance: 187.5
click at [408, 213] on button "button" at bounding box center [404, 214] width 16 height 16
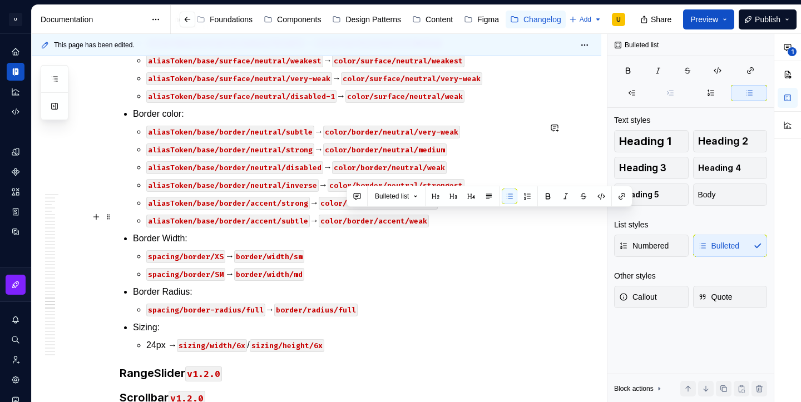
drag, startPoint x: 485, startPoint y: 220, endPoint x: 346, endPoint y: 213, distance: 139.3
click at [601, 202] on button "button" at bounding box center [602, 197] width 16 height 16
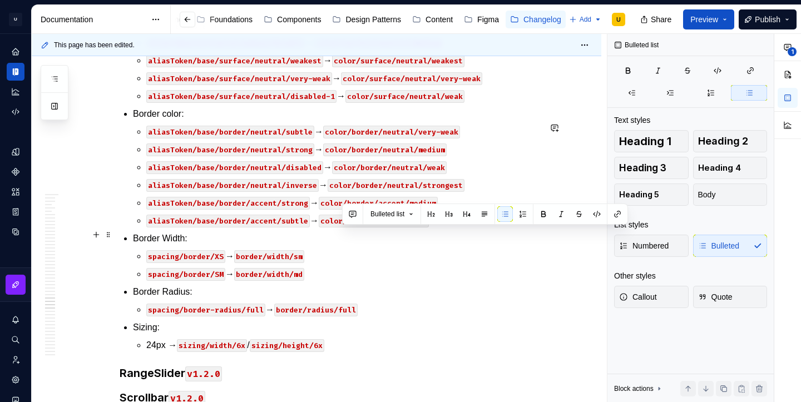
drag, startPoint x: 472, startPoint y: 233, endPoint x: 344, endPoint y: 231, distance: 128.0
click at [596, 214] on button "button" at bounding box center [597, 214] width 16 height 16
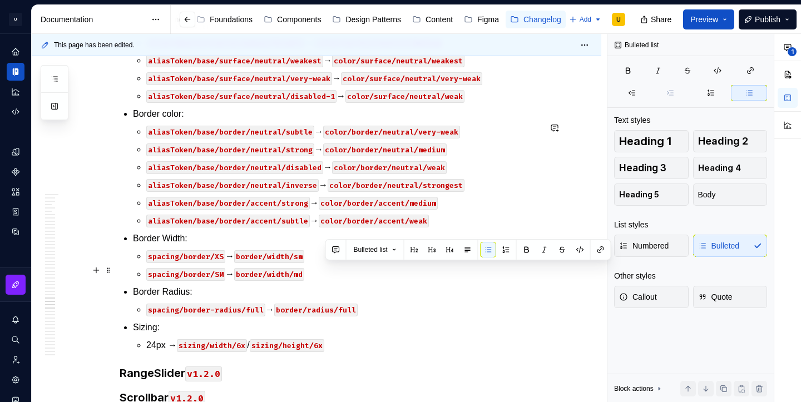
drag, startPoint x: 461, startPoint y: 272, endPoint x: 327, endPoint y: 273, distance: 134.1
click at [583, 251] on button "button" at bounding box center [581, 250] width 16 height 16
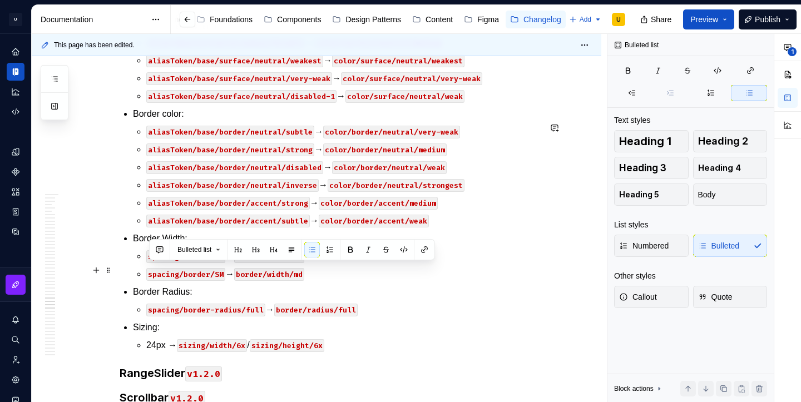
drag, startPoint x: 311, startPoint y: 270, endPoint x: 147, endPoint y: 273, distance: 163.6
click at [407, 250] on button "button" at bounding box center [404, 250] width 16 height 16
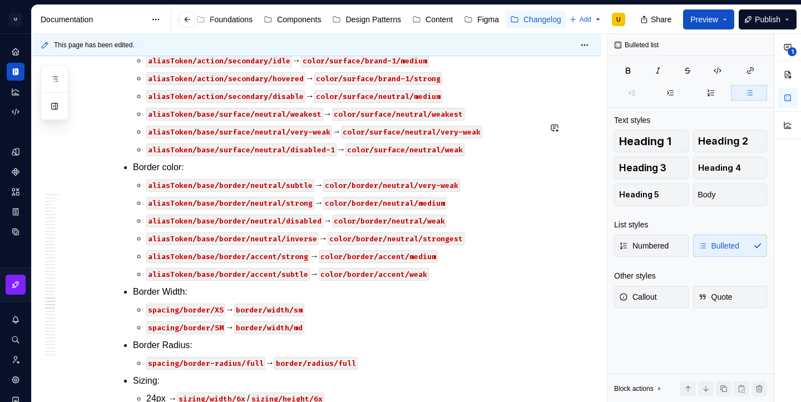
scroll to position [25623, 0]
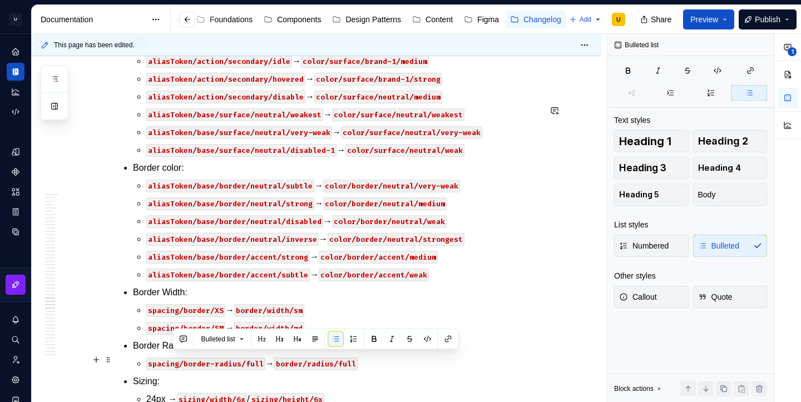
scroll to position [25641, 0]
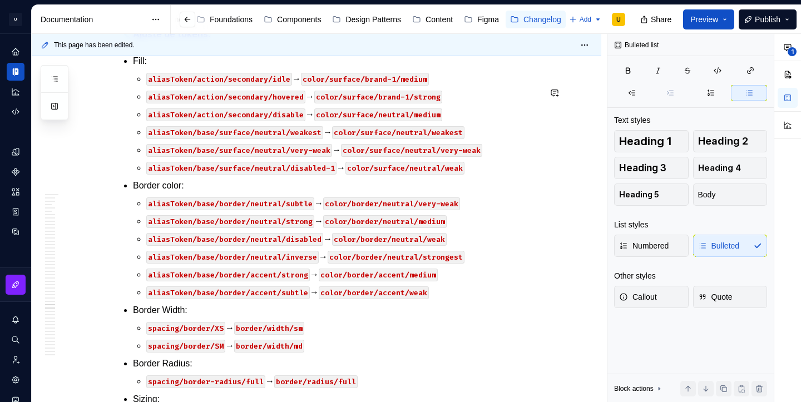
scroll to position [25676, 0]
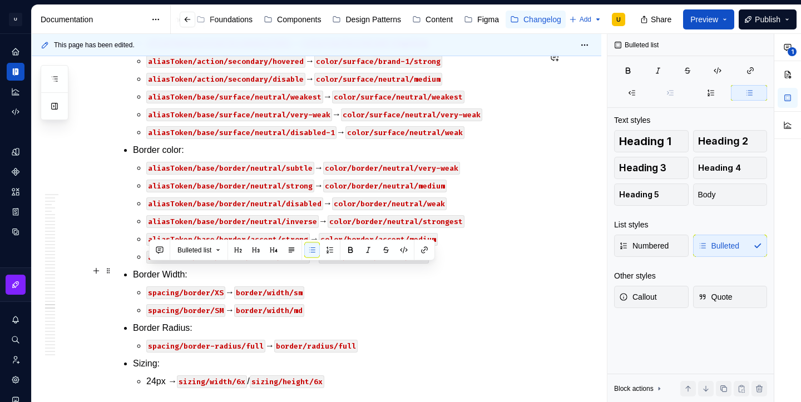
drag, startPoint x: 195, startPoint y: 272, endPoint x: 151, endPoint y: 271, distance: 44.0
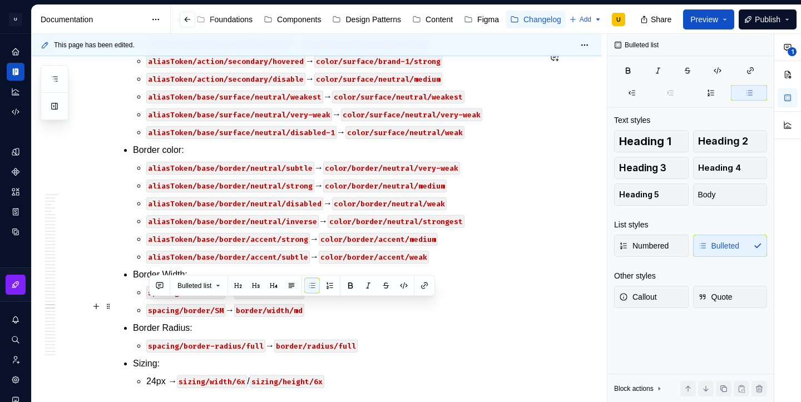
drag, startPoint x: 195, startPoint y: 304, endPoint x: 146, endPoint y: 306, distance: 49.5
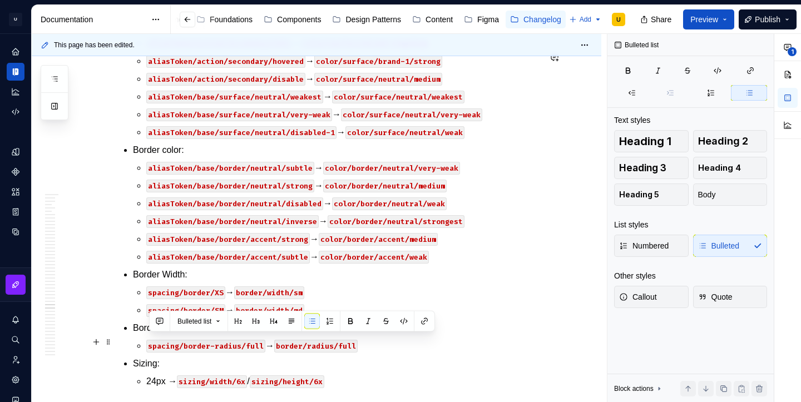
drag, startPoint x: 196, startPoint y: 341, endPoint x: 152, endPoint y: 338, distance: 44.0
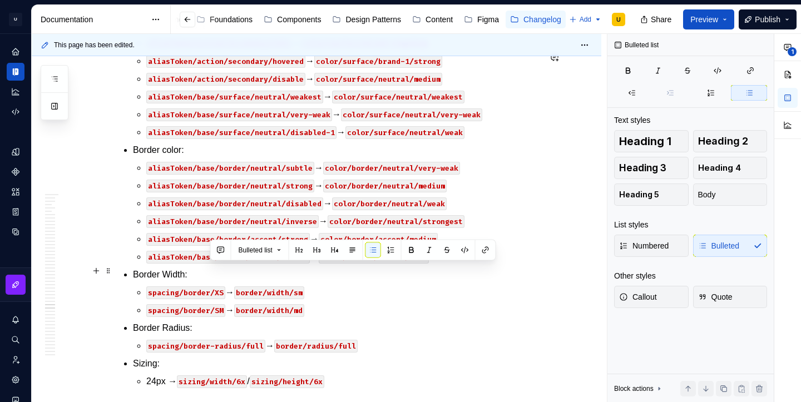
drag, startPoint x: 278, startPoint y: 273, endPoint x: 211, endPoint y: 273, distance: 66.2
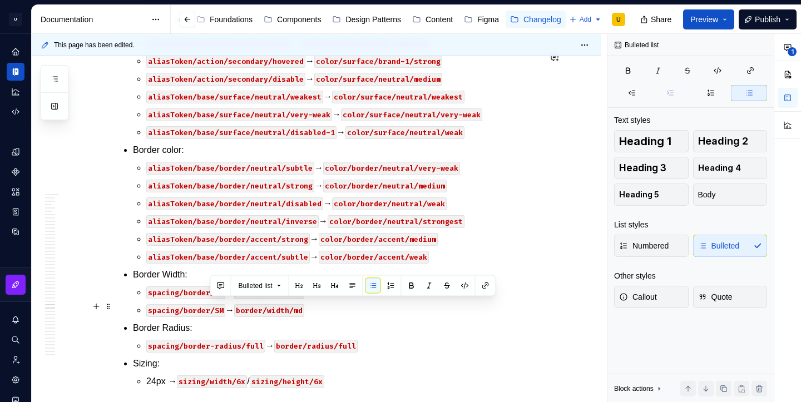
drag, startPoint x: 294, startPoint y: 305, endPoint x: 211, endPoint y: 302, distance: 82.9
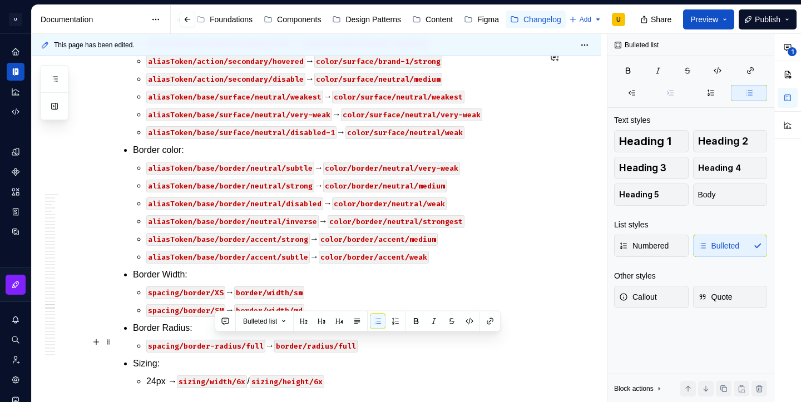
drag, startPoint x: 294, startPoint y: 343, endPoint x: 212, endPoint y: 338, distance: 82.5
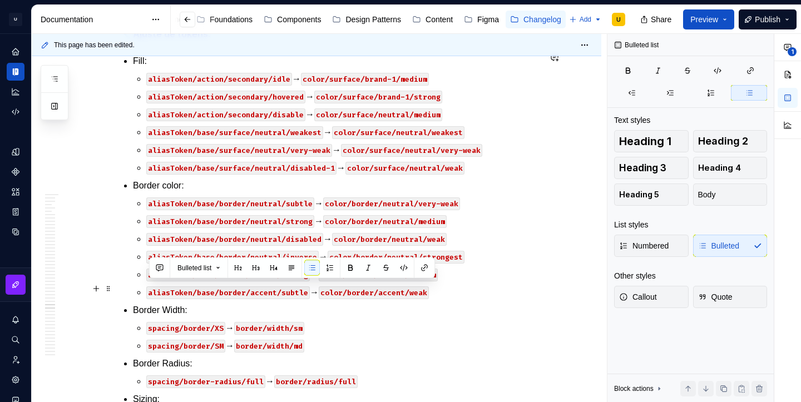
drag, startPoint x: 197, startPoint y: 288, endPoint x: 150, endPoint y: 287, distance: 46.7
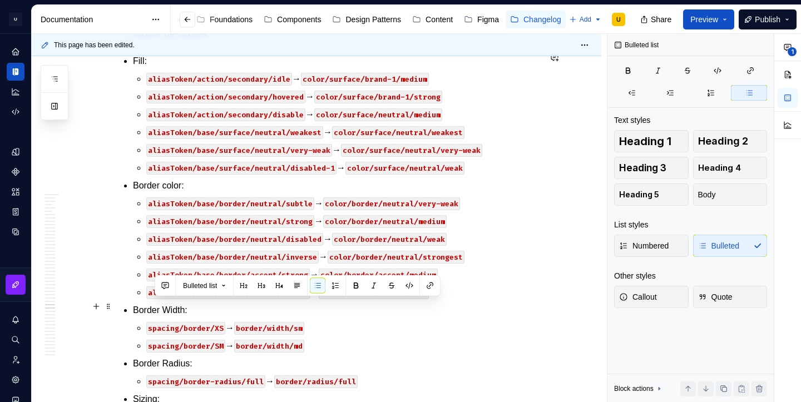
drag, startPoint x: 196, startPoint y: 308, endPoint x: 152, endPoint y: 307, distance: 44.0
drag, startPoint x: 280, startPoint y: 308, endPoint x: 209, endPoint y: 307, distance: 71.2
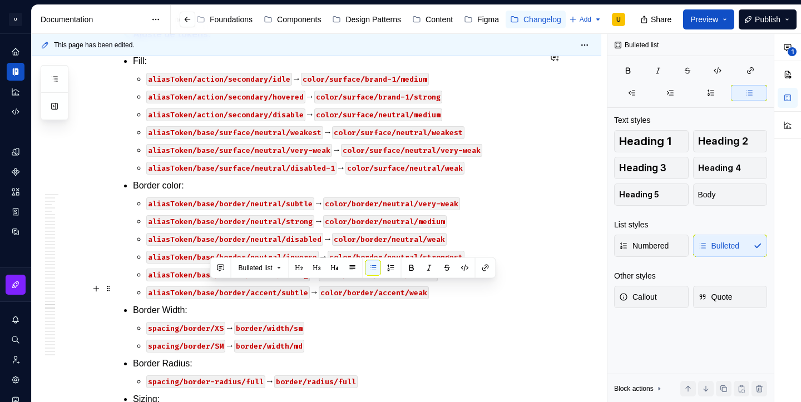
drag, startPoint x: 279, startPoint y: 290, endPoint x: 211, endPoint y: 289, distance: 67.9
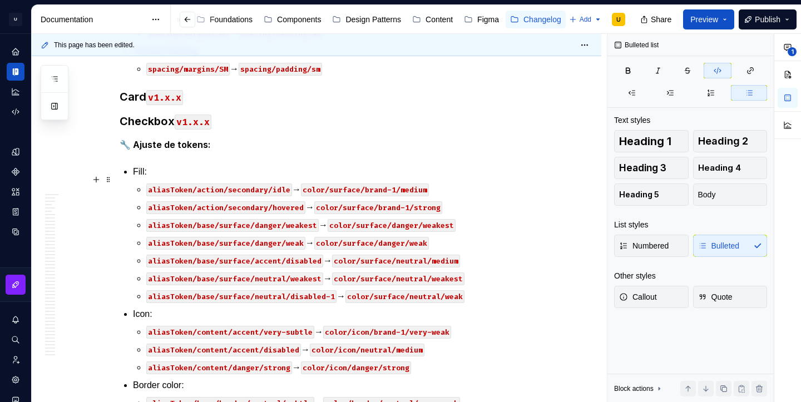
scroll to position [23341, 0]
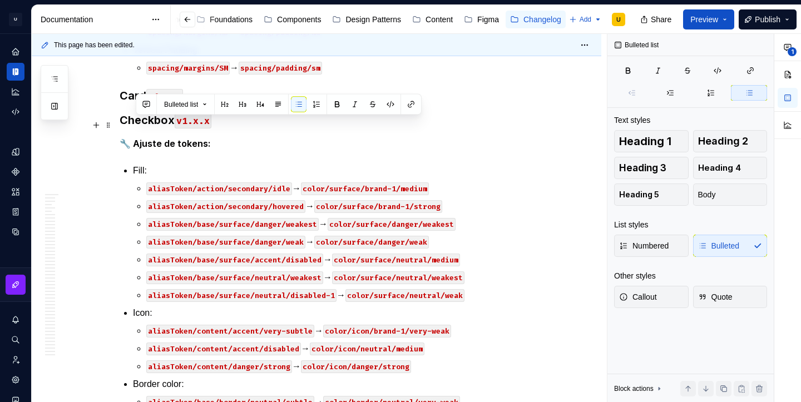
drag, startPoint x: 431, startPoint y: 324, endPoint x: 136, endPoint y: 121, distance: 357.6
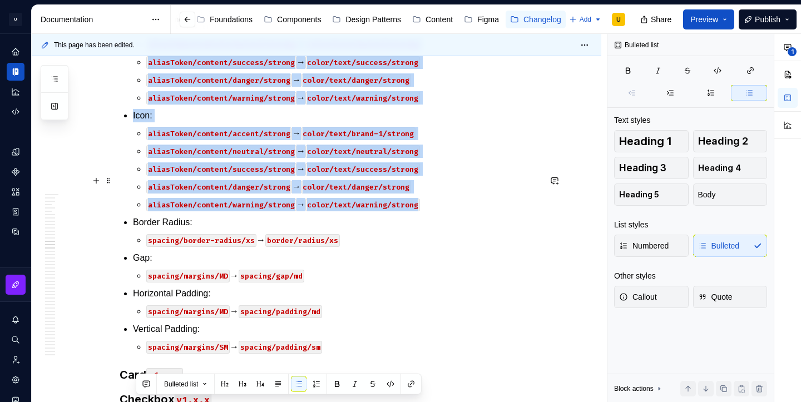
scroll to position [23061, 0]
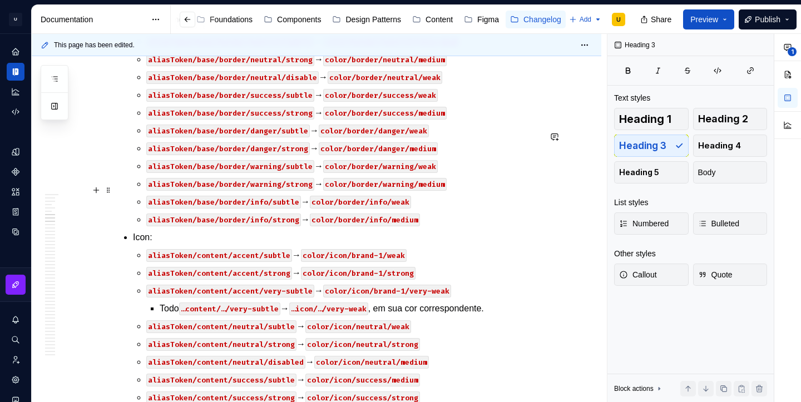
scroll to position [19455, 0]
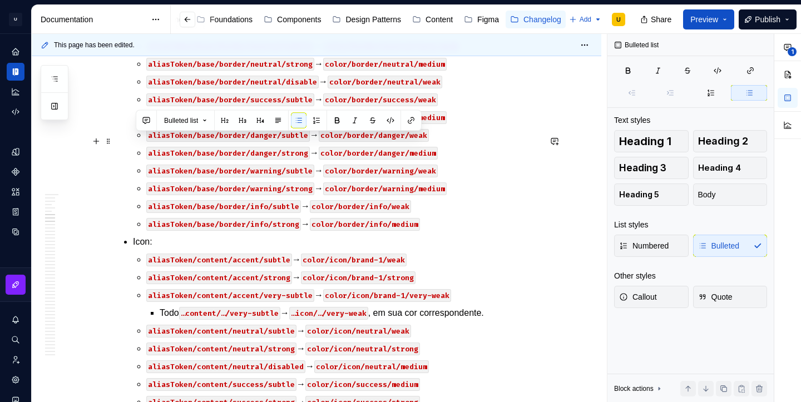
drag, startPoint x: 134, startPoint y: 138, endPoint x: 159, endPoint y: 147, distance: 26.8
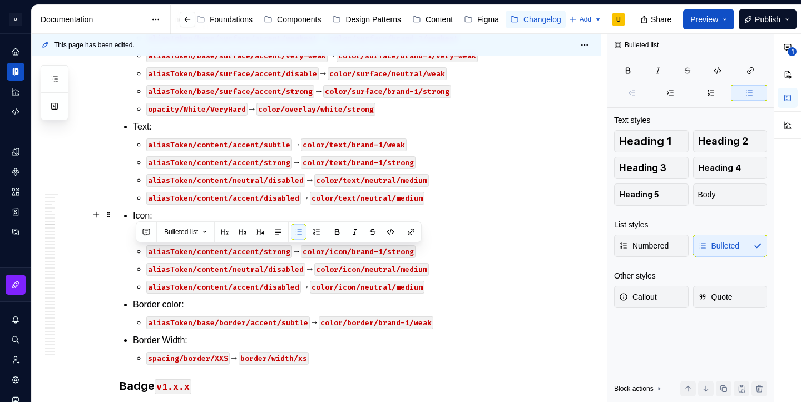
scroll to position [20524, 0]
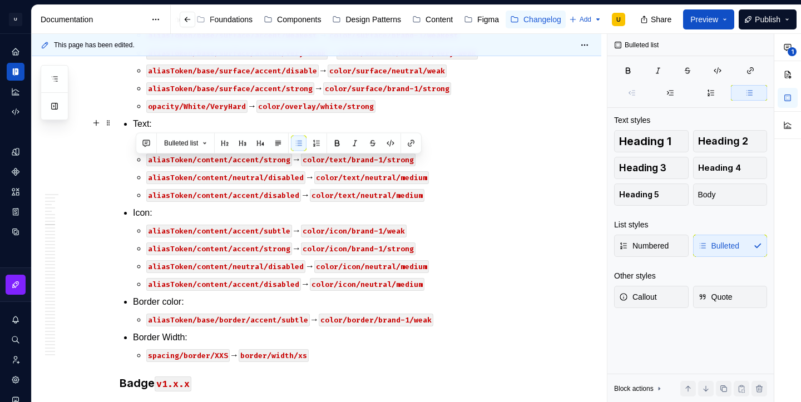
drag, startPoint x: 135, startPoint y: 134, endPoint x: 420, endPoint y: 127, distance: 284.4
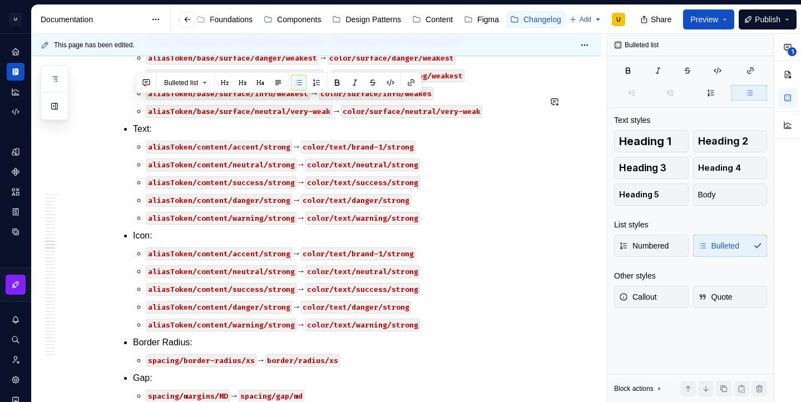
scroll to position [23162, 0]
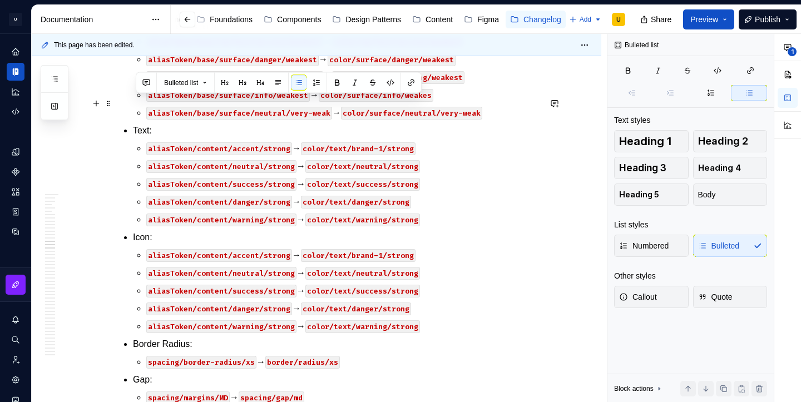
drag, startPoint x: 427, startPoint y: 290, endPoint x: 136, endPoint y: 109, distance: 342.6
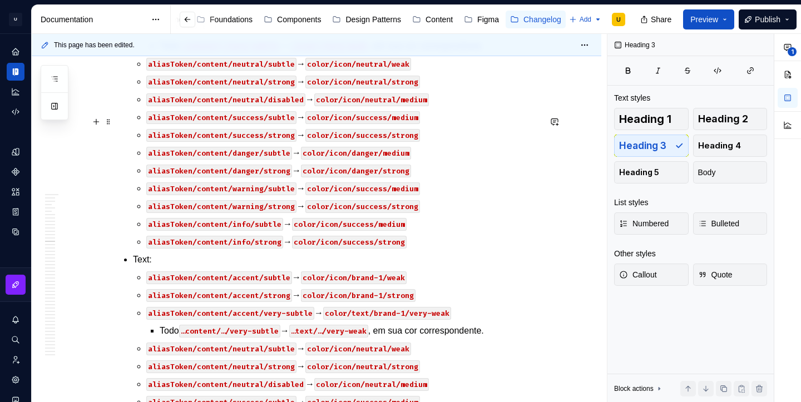
scroll to position [23143, 0]
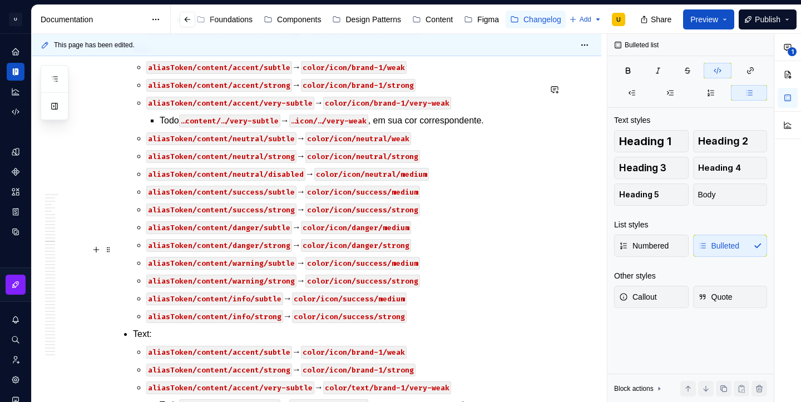
scroll to position [23185, 0]
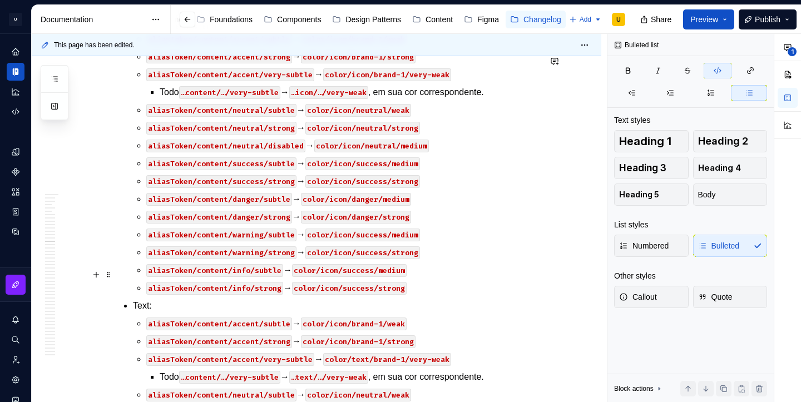
scroll to position [23192, 0]
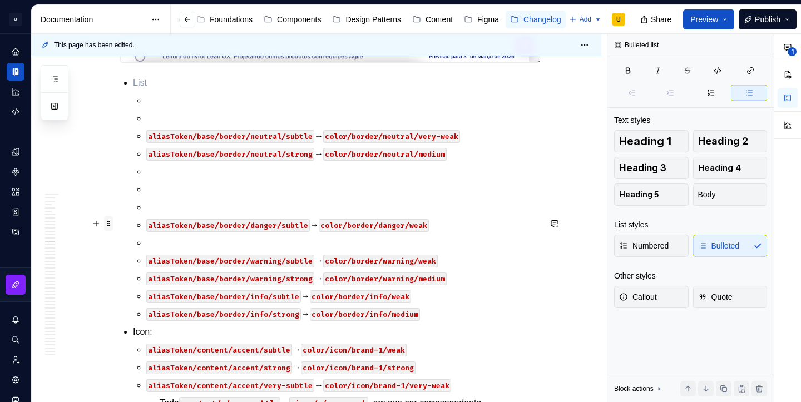
click at [109, 225] on span at bounding box center [108, 224] width 9 height 16
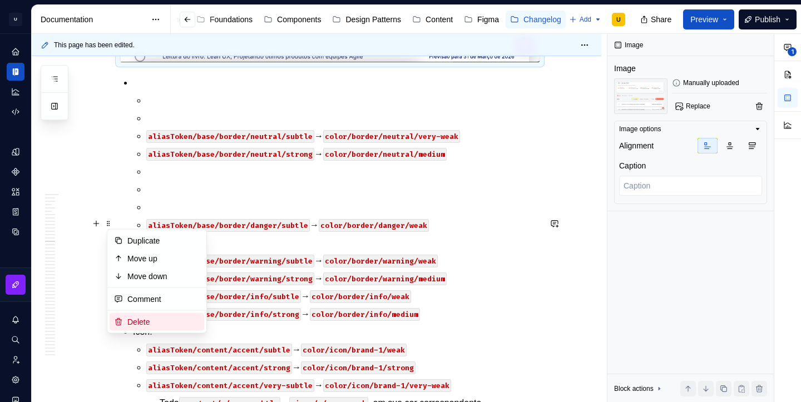
click at [150, 322] on div "Delete" at bounding box center [163, 322] width 72 height 11
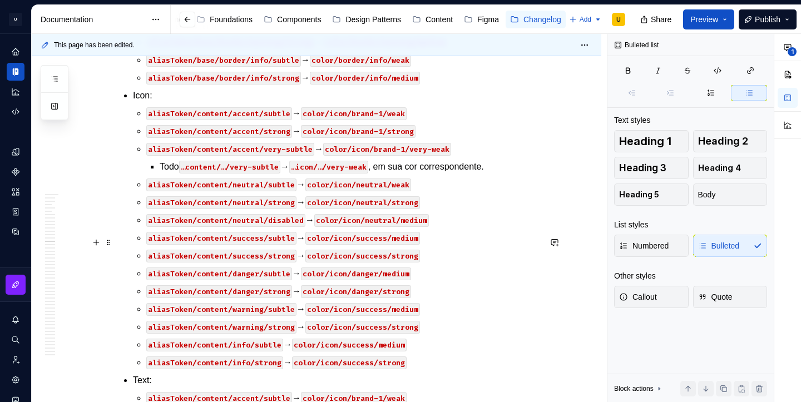
scroll to position [23168, 0]
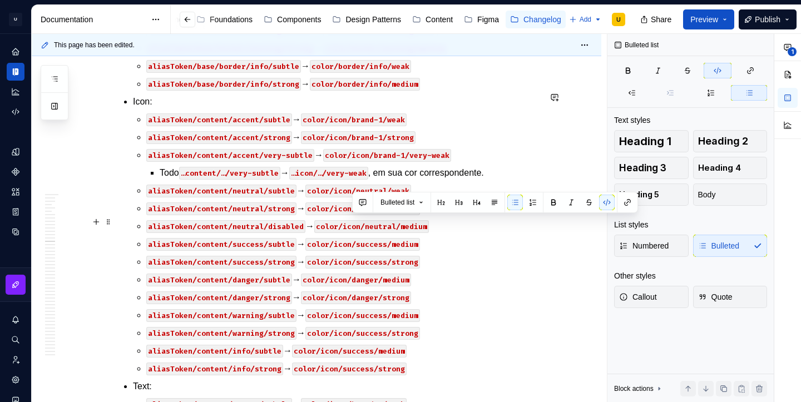
drag, startPoint x: 380, startPoint y: 221, endPoint x: 353, endPoint y: 221, distance: 26.7
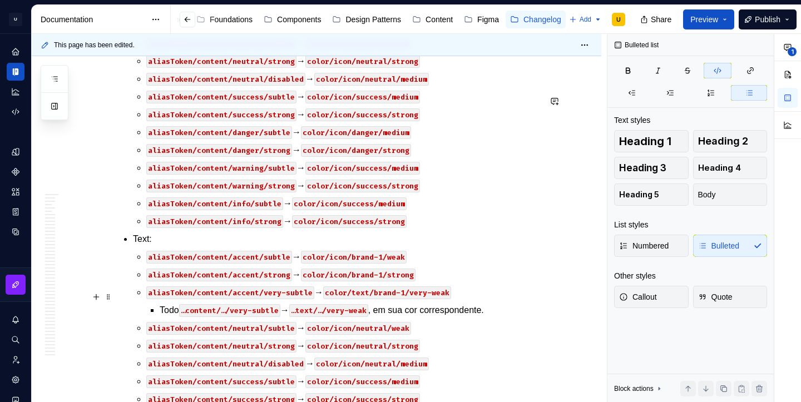
scroll to position [23355, 0]
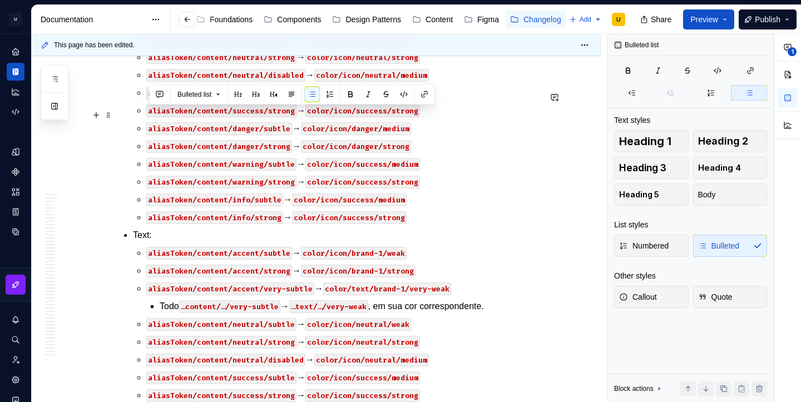
drag, startPoint x: 445, startPoint y: 330, endPoint x: 146, endPoint y: 112, distance: 369.5
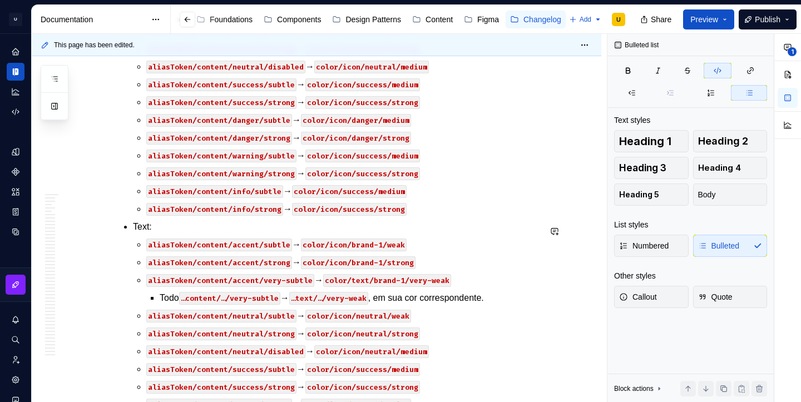
scroll to position [23217, 0]
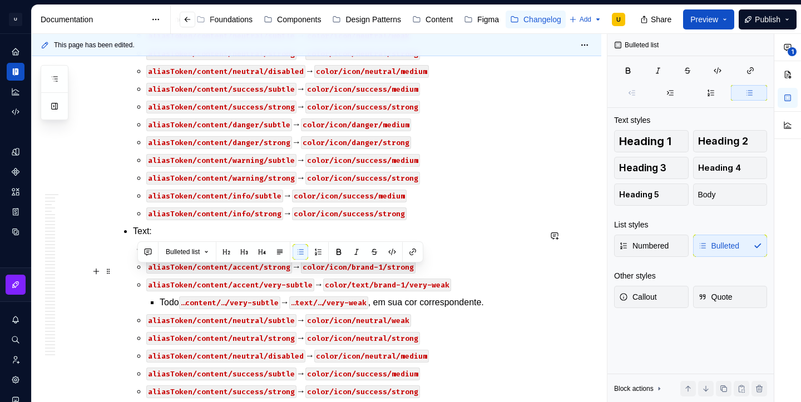
drag, startPoint x: 416, startPoint y: 323, endPoint x: 289, endPoint y: 262, distance: 140.1
click at [289, 262] on ul "aliasToken/base/border/danger/subtle → color/border/danger/weak aliasToken/base…" at bounding box center [336, 169] width 407 height 672
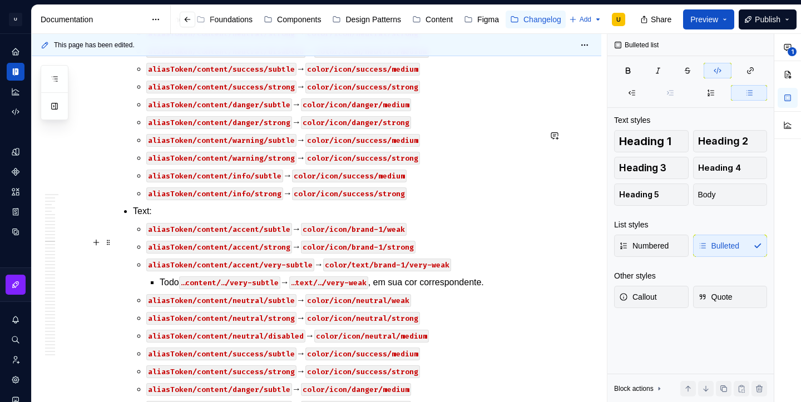
scroll to position [23144, 0]
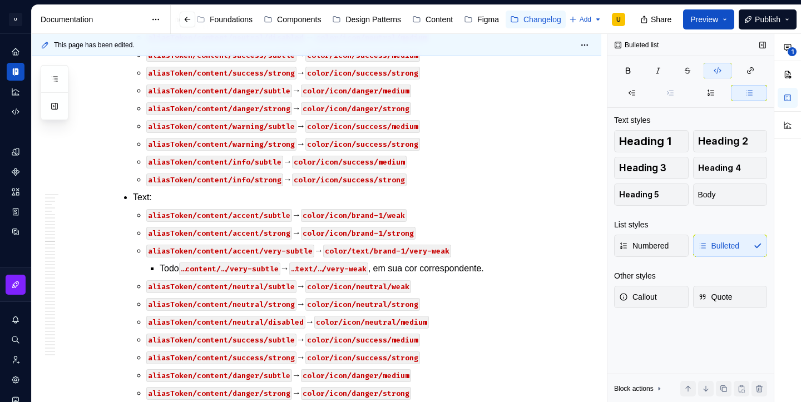
type textarea "*"
